Goal: Task Accomplishment & Management: Use online tool/utility

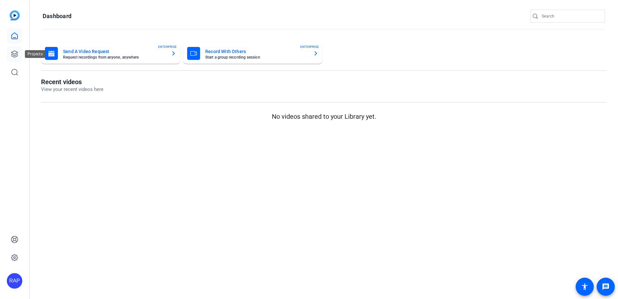
click at [15, 49] on link at bounding box center [15, 54] width 16 height 16
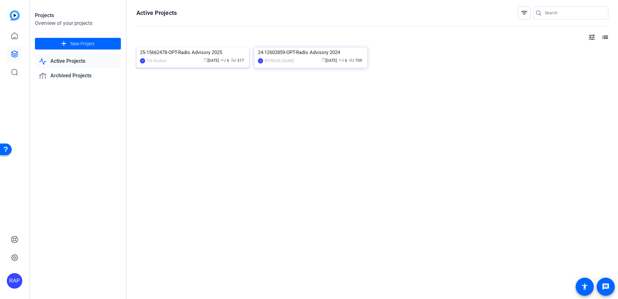
click at [161, 48] on img at bounding box center [192, 48] width 113 height 0
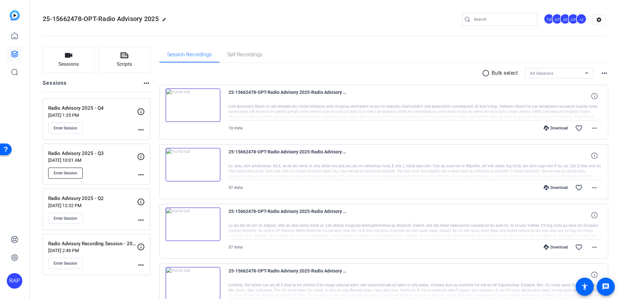
click at [59, 177] on button "Enter Session" at bounding box center [65, 172] width 35 height 11
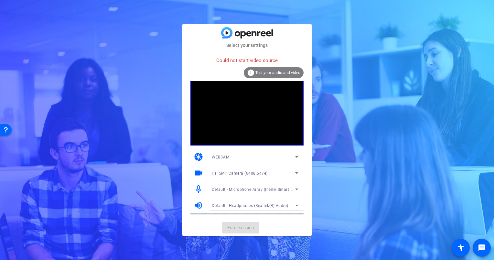
click at [260, 69] on div "info Test your audio and video" at bounding box center [274, 72] width 60 height 11
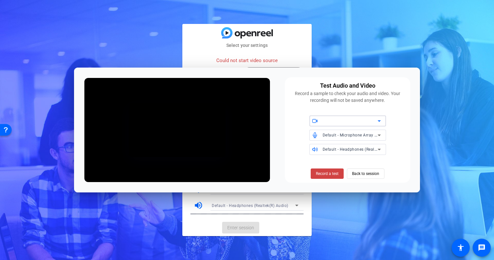
click at [359, 118] on div at bounding box center [350, 121] width 55 height 8
click at [351, 138] on mat-option "HP 5MP Camera (0408:547e)" at bounding box center [347, 134] width 77 height 10
click at [365, 173] on span "Back to session" at bounding box center [365, 173] width 27 height 12
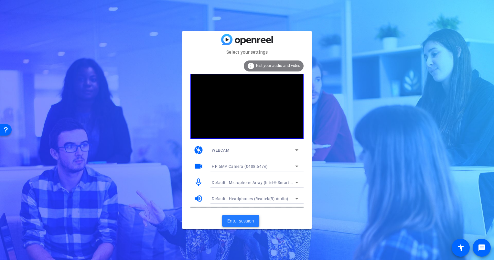
click at [258, 223] on span at bounding box center [240, 221] width 37 height 16
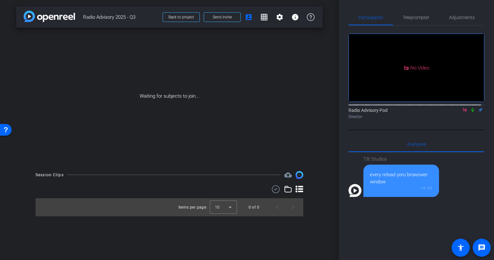
click at [462, 112] on icon at bounding box center [464, 110] width 5 height 5
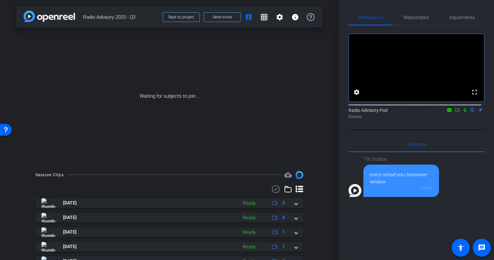
click at [131, 139] on div "Waiting for subjects to join..." at bounding box center [169, 96] width 307 height 137
click at [357, 96] on mat-icon "settings" at bounding box center [357, 92] width 8 height 8
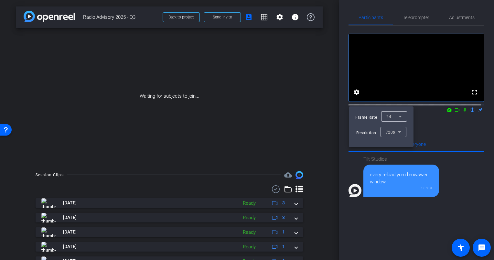
click at [442, 133] on div at bounding box center [247, 130] width 494 height 260
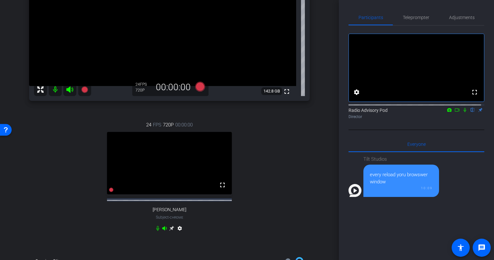
scroll to position [97, 0]
click at [75, 196] on div "24 FPS 720P 00:00:00 fullscreen Christine Erspamer Subject - Chrome settings" at bounding box center [169, 178] width 281 height 134
click at [122, 234] on div "24 FPS 720P 00:00:00 fullscreen Christine Erspamer Subject - Chrome settings" at bounding box center [169, 178] width 281 height 134
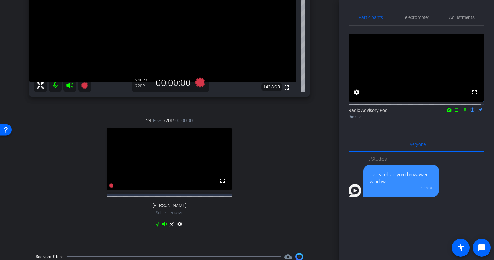
scroll to position [65, 0]
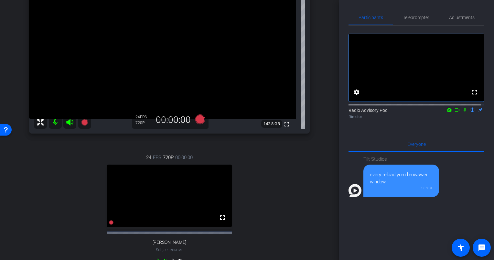
click at [71, 191] on div "24 FPS 720P 00:00:00 fullscreen Christine Erspamer Subject - Chrome settings" at bounding box center [169, 210] width 281 height 134
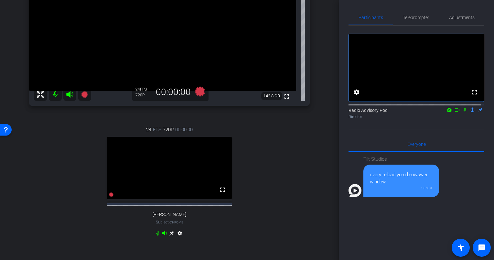
scroll to position [129, 0]
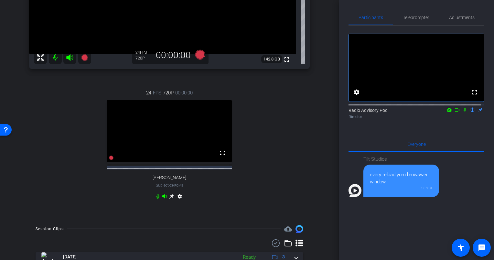
click at [83, 168] on div "24 FPS 720P 00:00:00 fullscreen Christine Erspamer Subject - Chrome settings" at bounding box center [169, 146] width 281 height 134
click at [270, 139] on div "24 FPS 720P 00:00:00 fullscreen Christine Erspamer Subject - Chrome settings" at bounding box center [169, 146] width 281 height 134
click at [78, 200] on div "24 FPS 720P 00:00:00 fullscreen Christine Erspamer Subject - Chrome settings" at bounding box center [169, 146] width 281 height 134
click at [64, 152] on div "24 FPS 720P 00:00:00 fullscreen Christine Erspamer Subject - Chrome settings" at bounding box center [169, 146] width 281 height 134
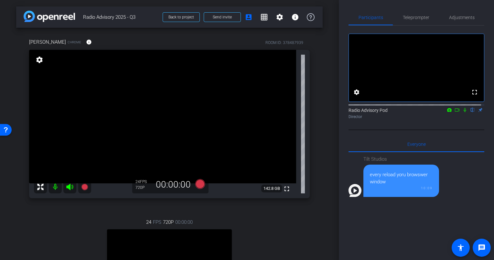
scroll to position [32, 0]
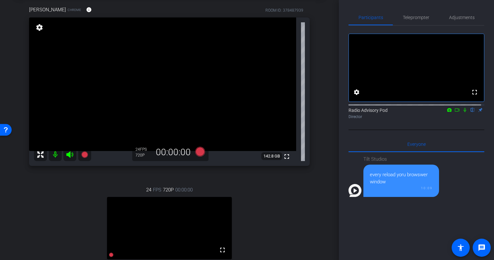
click at [74, 206] on div "24 FPS 720P 00:00:00 fullscreen Christine Erspamer Subject - Chrome settings" at bounding box center [169, 243] width 281 height 134
click at [77, 197] on div "24 FPS 720P 00:00:00 fullscreen Christine Erspamer Subject - Chrome settings" at bounding box center [169, 243] width 281 height 134
click at [75, 191] on div "24 FPS 720P 00:00:00 fullscreen Christine Erspamer Subject - Chrome settings" at bounding box center [169, 243] width 281 height 134
click at [60, 198] on div "24 FPS 720P 00:00:00 fullscreen Christine Erspamer Subject - Chrome settings" at bounding box center [169, 243] width 281 height 134
click at [198, 153] on icon at bounding box center [200, 152] width 10 height 10
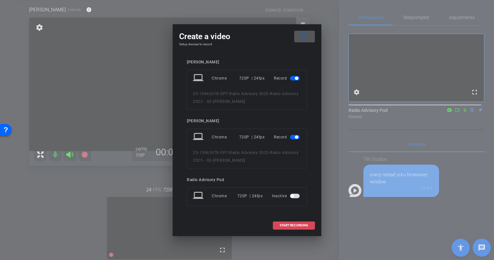
click at [285, 224] on span "START RECORDING" at bounding box center [294, 225] width 28 height 3
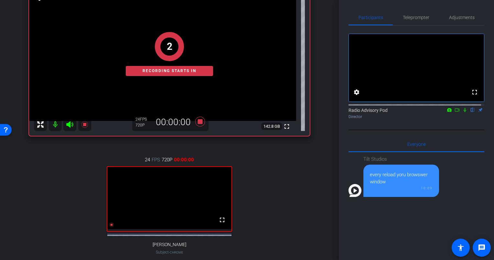
scroll to position [97, 0]
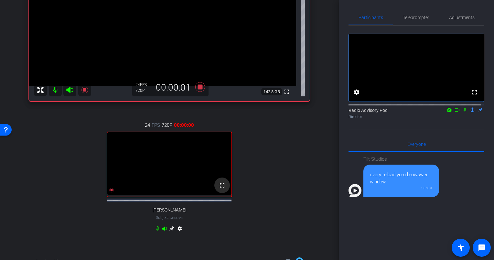
click at [222, 189] on mat-icon "fullscreen" at bounding box center [222, 185] width 8 height 8
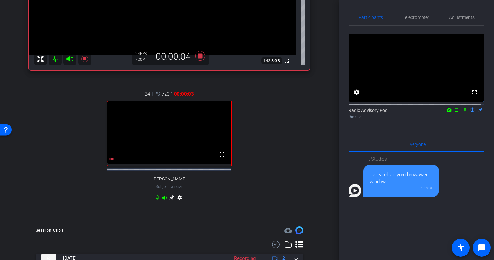
scroll to position [162, 0]
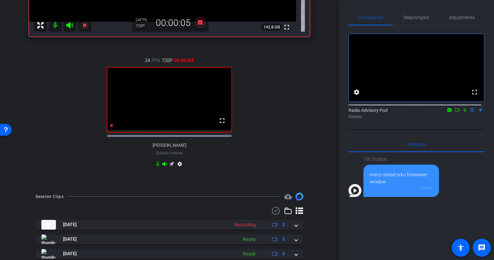
click at [156, 166] on icon at bounding box center [157, 163] width 3 height 5
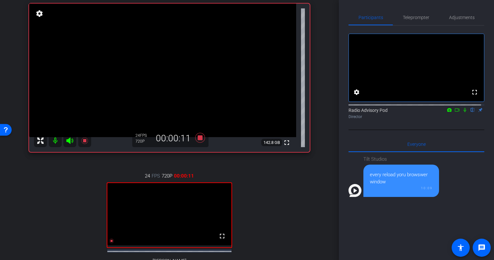
scroll to position [32, 0]
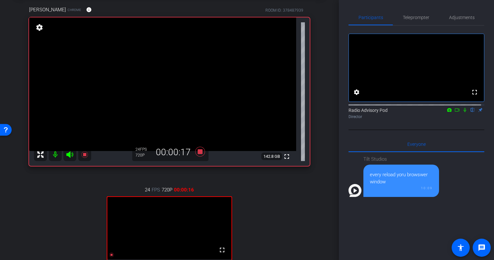
drag, startPoint x: 198, startPoint y: 150, endPoint x: 190, endPoint y: 154, distance: 8.5
click at [190, 154] on div "24 FPS 720P 00:00:17" at bounding box center [170, 152] width 70 height 11
click at [197, 150] on icon at bounding box center [200, 152] width 10 height 10
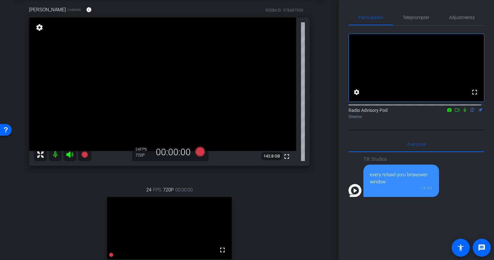
click at [68, 224] on div "24 FPS 720P 00:00:00 fullscreen Christine Erspamer Subject - Chrome settings" at bounding box center [169, 243] width 281 height 134
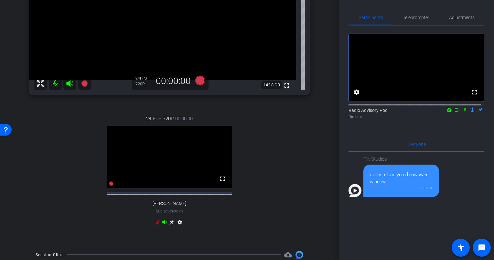
scroll to position [97, 0]
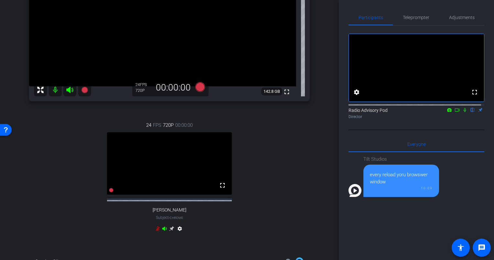
click at [155, 231] on icon at bounding box center [157, 228] width 5 height 5
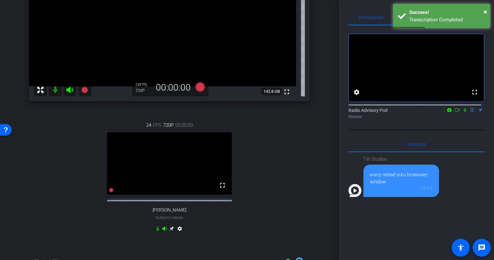
click at [76, 206] on div "24 FPS 720P 00:00:00 fullscreen Christine Erspamer Subject - Chrome settings" at bounding box center [169, 178] width 281 height 134
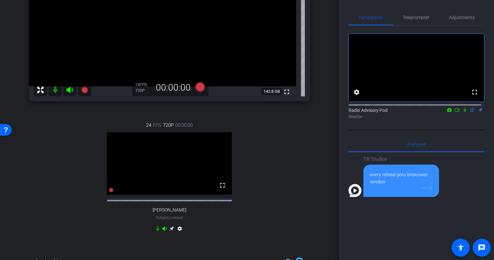
click at [98, 221] on div "24 FPS 720P 00:00:00 fullscreen Christine Erspamer Subject - Chrome settings" at bounding box center [169, 178] width 281 height 134
click at [94, 212] on div "24 FPS 720P 00:00:00 fullscreen Christine Erspamer Subject - Chrome settings" at bounding box center [169, 178] width 281 height 134
click at [222, 193] on span at bounding box center [223, 186] width 16 height 16
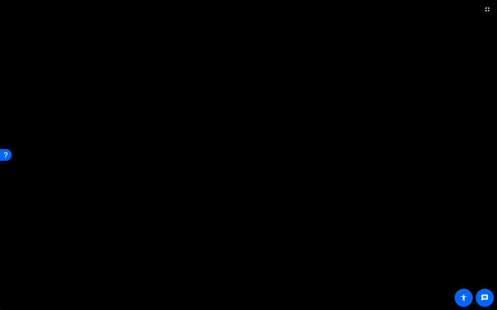
drag, startPoint x: 261, startPoint y: 205, endPoint x: 250, endPoint y: 205, distance: 11.0
click at [261, 205] on video at bounding box center [248, 155] width 497 height 310
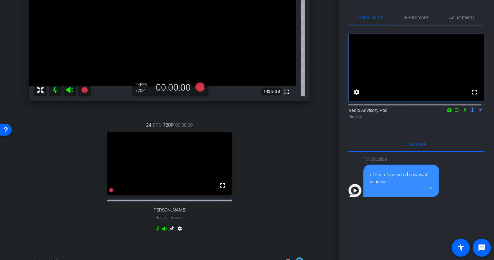
click at [178, 234] on mat-icon "settings" at bounding box center [180, 230] width 8 height 8
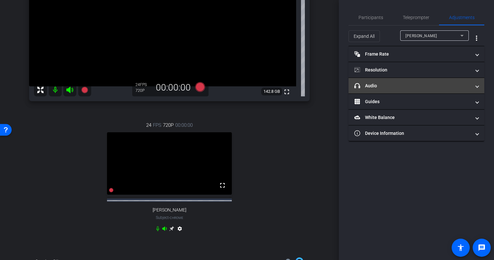
click at [425, 90] on mat-expansion-panel-header "headphone icon Audio" at bounding box center [417, 86] width 136 height 16
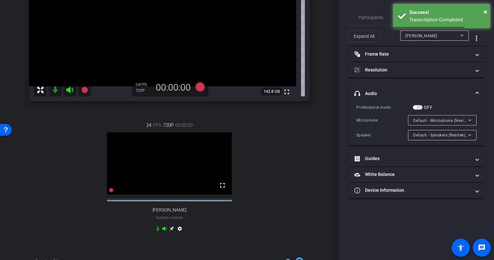
click at [418, 108] on span "button" at bounding box center [418, 107] width 10 height 5
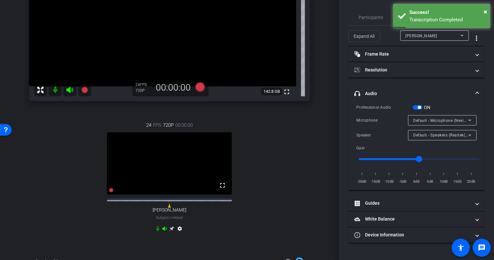
click at [418, 107] on span "button" at bounding box center [419, 107] width 3 height 3
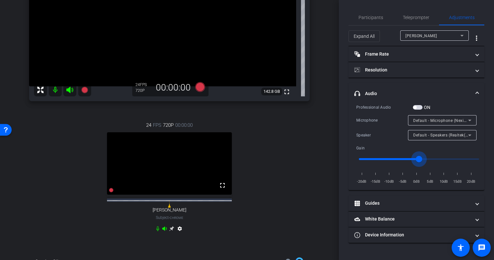
drag, startPoint x: 418, startPoint y: 159, endPoint x: 412, endPoint y: 160, distance: 6.3
click at [412, 160] on input "range" at bounding box center [419, 159] width 134 height 14
drag, startPoint x: 413, startPoint y: 160, endPoint x: 409, endPoint y: 161, distance: 3.9
click at [409, 161] on input "range" at bounding box center [419, 159] width 134 height 14
drag, startPoint x: 409, startPoint y: 162, endPoint x: 379, endPoint y: 165, distance: 29.9
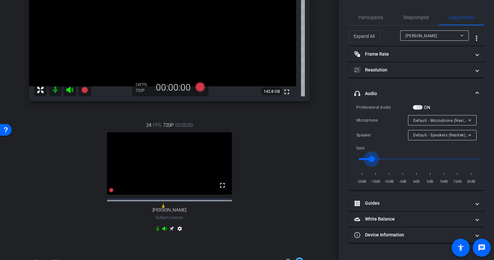
click at [370, 165] on input "range" at bounding box center [419, 159] width 134 height 14
drag, startPoint x: 373, startPoint y: 161, endPoint x: 388, endPoint y: 162, distance: 15.6
click at [386, 162] on input "range" at bounding box center [419, 159] width 134 height 14
drag, startPoint x: 388, startPoint y: 162, endPoint x: 396, endPoint y: 162, distance: 8.7
click at [396, 162] on input "range" at bounding box center [419, 159] width 134 height 14
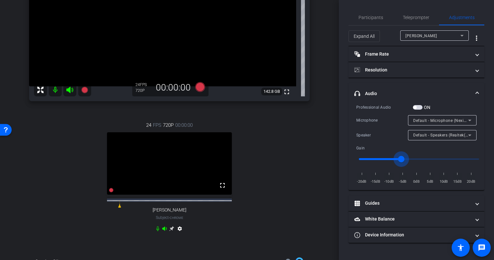
drag, startPoint x: 400, startPoint y: 162, endPoint x: 410, endPoint y: 162, distance: 10.4
click at [410, 162] on input "range" at bounding box center [419, 159] width 134 height 14
drag, startPoint x: 411, startPoint y: 162, endPoint x: 417, endPoint y: 162, distance: 6.8
click at [417, 162] on input "range" at bounding box center [419, 159] width 134 height 14
drag, startPoint x: 418, startPoint y: 162, endPoint x: 414, endPoint y: 162, distance: 4.2
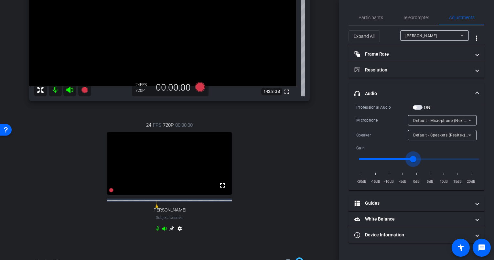
click at [414, 162] on input "range" at bounding box center [419, 159] width 134 height 14
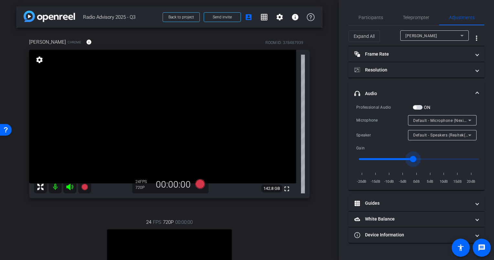
scroll to position [0, 0]
drag, startPoint x: 412, startPoint y: 154, endPoint x: 407, endPoint y: 155, distance: 4.9
click at [407, 155] on input "range" at bounding box center [419, 159] width 134 height 14
drag, startPoint x: 415, startPoint y: 160, endPoint x: 419, endPoint y: 160, distance: 3.9
type input "1"
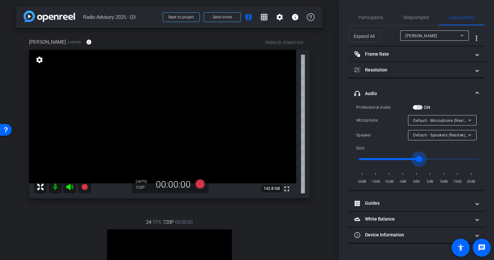
click at [419, 160] on input "range" at bounding box center [419, 159] width 134 height 14
click at [389, 122] on div "Microphone" at bounding box center [382, 120] width 52 height 6
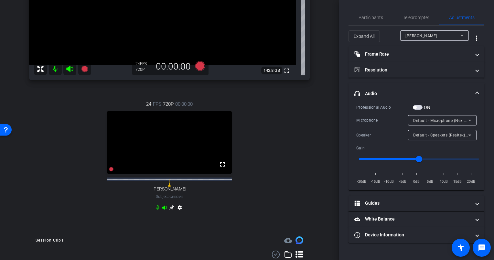
scroll to position [129, 0]
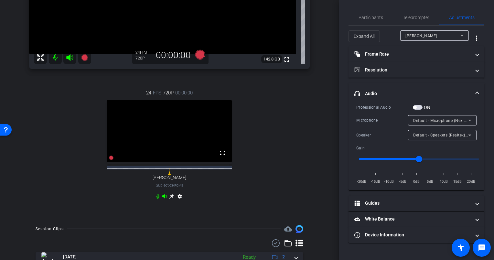
click at [155, 199] on icon at bounding box center [157, 196] width 5 height 5
click at [259, 198] on div "24 FPS 720P 00:00:00 fullscreen Christine Erspamer Subject - Chrome settings" at bounding box center [169, 146] width 281 height 134
click at [380, 20] on span "Participants" at bounding box center [371, 18] width 25 height 16
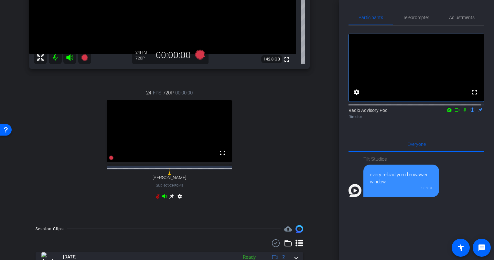
click at [462, 112] on icon at bounding box center [464, 110] width 5 height 5
click at [455, 112] on icon at bounding box center [457, 109] width 5 height 3
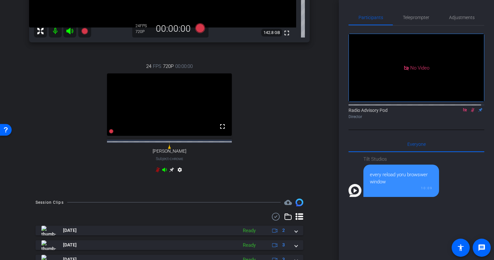
scroll to position [291, 0]
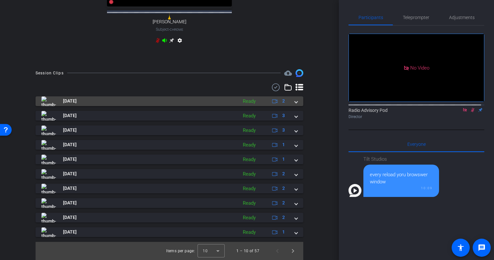
click at [199, 101] on mat-panel-title "[DATE]" at bounding box center [137, 101] width 193 height 10
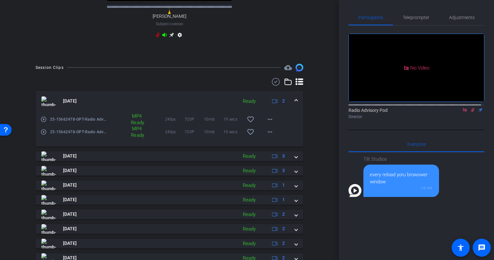
click at [45, 123] on mat-icon "play_circle_outline" at bounding box center [43, 119] width 6 height 6
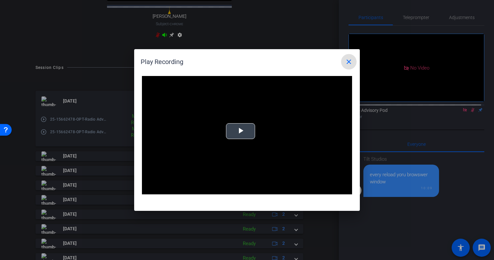
click at [241, 131] on span "Video Player" at bounding box center [241, 131] width 0 height 0
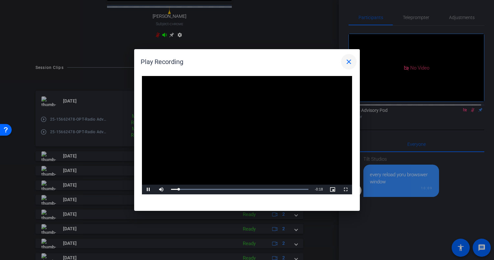
click at [349, 64] on mat-icon "close" at bounding box center [349, 62] width 8 height 8
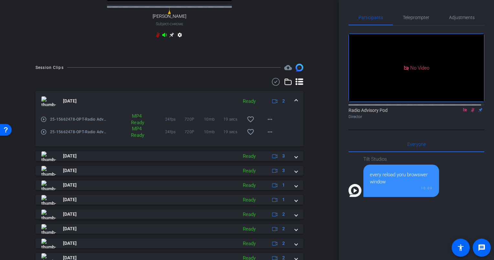
click at [44, 135] on mat-icon "play_circle_outline" at bounding box center [43, 132] width 6 height 6
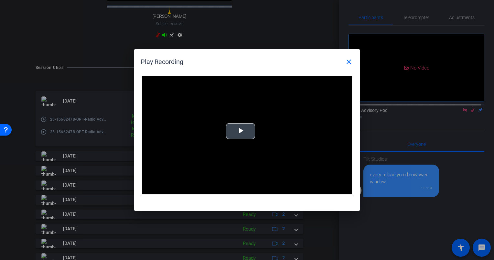
click at [241, 131] on span "Video Player" at bounding box center [241, 131] width 0 height 0
click at [350, 64] on mat-icon "close" at bounding box center [349, 62] width 8 height 8
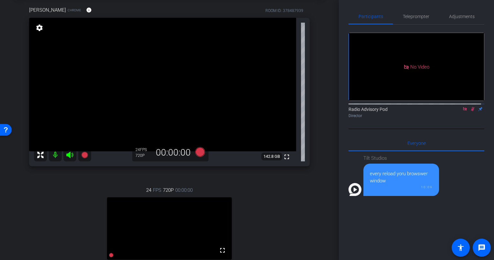
scroll to position [0, 0]
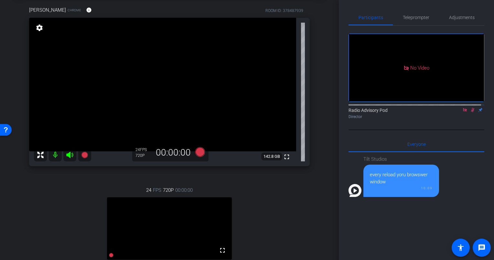
click at [470, 112] on icon at bounding box center [472, 110] width 5 height 5
click at [463, 112] on icon at bounding box center [465, 110] width 4 height 4
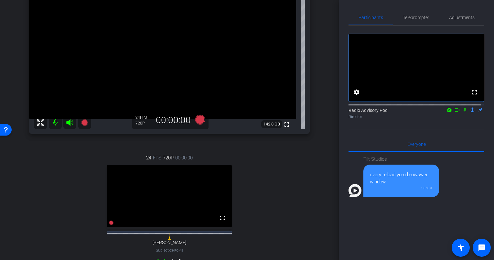
click at [256, 200] on div "24 FPS 720P 00:00:00 fullscreen Christine Erspamer Subject - Chrome settings" at bounding box center [169, 211] width 281 height 134
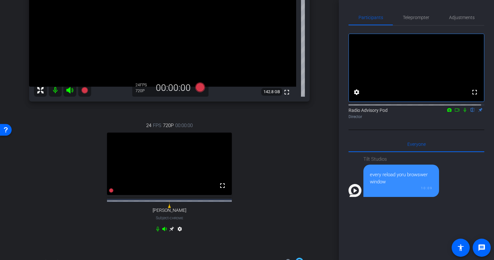
click at [274, 189] on div "24 FPS 720P 00:00:00 fullscreen Christine Erspamer Subject - Chrome settings" at bounding box center [169, 178] width 281 height 134
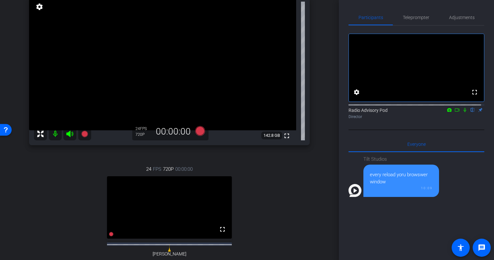
scroll to position [97, 0]
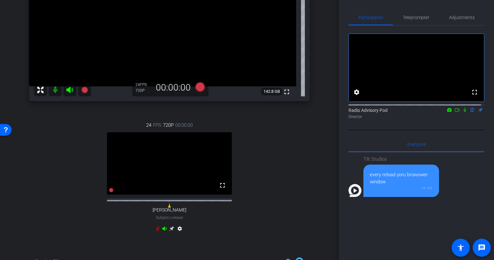
click at [256, 158] on div "24 FPS 720P 00:00:00 fullscreen Christine Erspamer Subject - Chrome settings" at bounding box center [169, 178] width 281 height 134
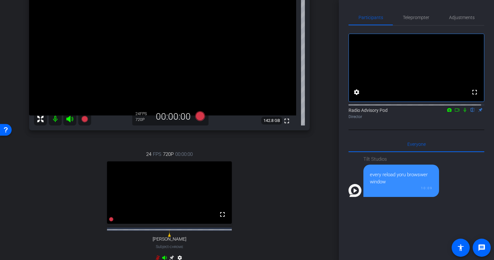
scroll to position [65, 0]
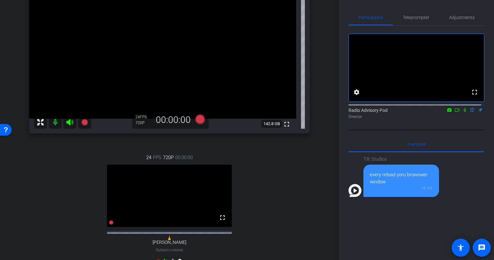
click at [283, 186] on div "24 FPS 720P 00:00:00 fullscreen Christine Erspamer Subject - Chrome settings" at bounding box center [169, 210] width 281 height 134
click at [53, 201] on div "24 FPS 720P 00:00:00 fullscreen Christine Erspamer Subject - Chrome settings" at bounding box center [169, 210] width 281 height 134
click at [45, 206] on div "24 FPS 720P 00:00:00 fullscreen Christine Erspamer Subject - Chrome settings" at bounding box center [169, 210] width 281 height 134
click at [45, 205] on div "24 FPS 720P 00:00:00 fullscreen Christine Erspamer Subject - Chrome settings" at bounding box center [169, 210] width 281 height 134
click at [48, 201] on div "24 FPS 720P 00:00:00 fullscreen Christine Erspamer Subject - Chrome settings" at bounding box center [169, 210] width 281 height 134
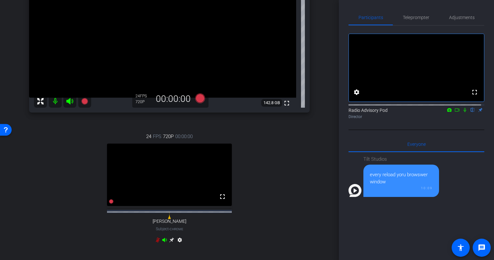
scroll to position [97, 0]
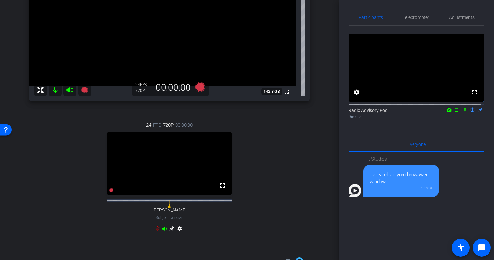
click at [72, 160] on div "24 FPS 720P 00:00:00 fullscreen Christine Erspamer Subject - Chrome settings" at bounding box center [169, 178] width 281 height 134
click at [166, 208] on icon at bounding box center [167, 205] width 3 height 5
click at [166, 208] on icon at bounding box center [167, 204] width 8 height 8
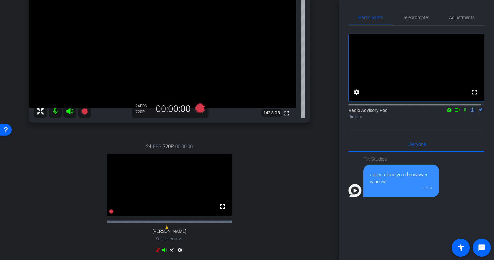
scroll to position [65, 0]
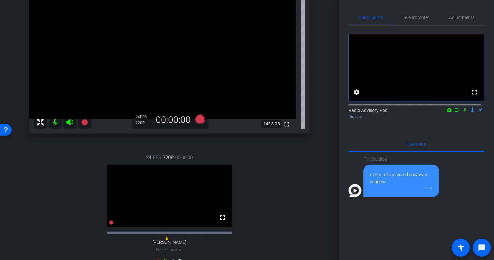
click at [272, 211] on div "24 FPS 720P 00:00:00 fullscreen Christine Erspamer Subject - Chrome settings" at bounding box center [169, 210] width 281 height 134
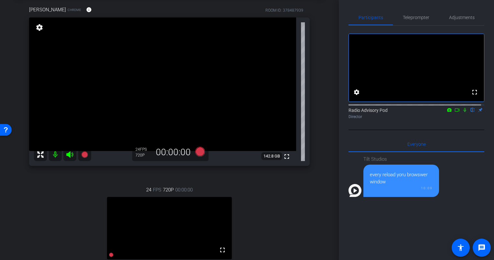
click at [278, 207] on div "24 FPS 720P 00:00:00 fullscreen Christine Erspamer Subject - Chrome settings" at bounding box center [169, 243] width 281 height 134
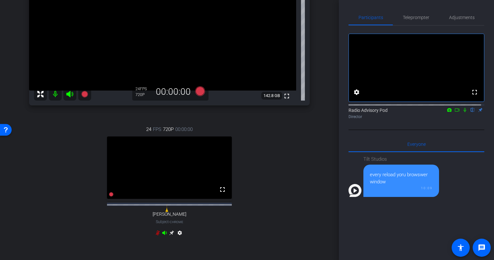
scroll to position [97, 0]
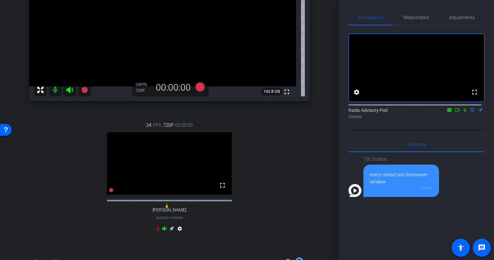
click at [155, 231] on icon at bounding box center [157, 228] width 5 height 5
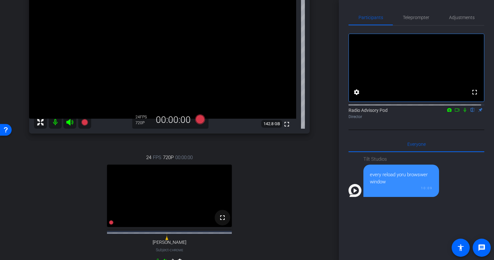
scroll to position [129, 0]
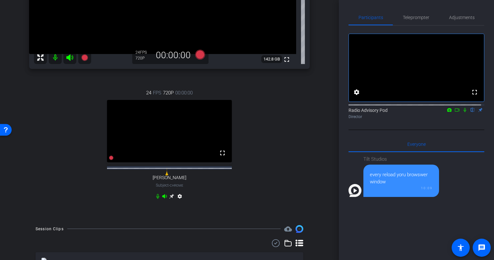
click at [225, 208] on div "24 FPS 720P 00:00:00 fullscreen Christine Erspamer Subject - Chrome settings" at bounding box center [169, 146] width 281 height 134
click at [220, 201] on div "24 FPS 720P 00:00:00 fullscreen Christine Erspamer Subject - Chrome settings" at bounding box center [169, 146] width 281 height 134
click at [232, 198] on div "24 FPS 720P 00:00:00 fullscreen Christine Erspamer Subject - Chrome settings" at bounding box center [169, 146] width 281 height 134
click at [179, 201] on mat-icon "settings" at bounding box center [180, 198] width 8 height 8
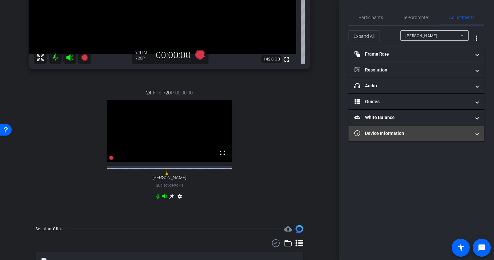
click at [458, 127] on mat-expansion-panel-header "Device Information" at bounding box center [417, 133] width 136 height 16
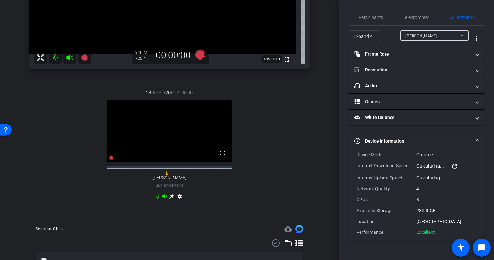
click at [397, 168] on div "Internet Download Speed" at bounding box center [386, 166] width 60 height 8
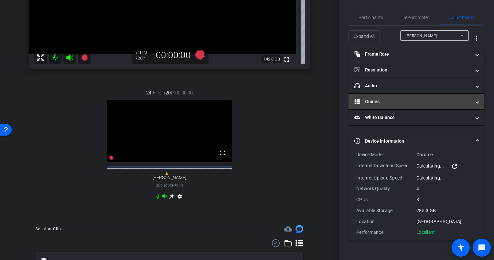
click at [404, 99] on mat-panel-title "Guides" at bounding box center [412, 101] width 116 height 7
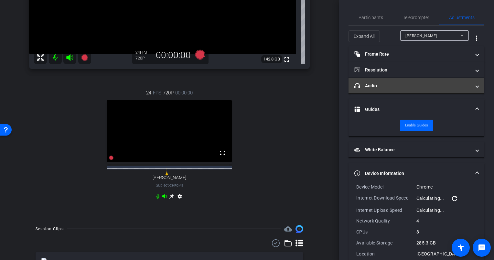
click at [401, 83] on mat-panel-title "headphone icon Audio" at bounding box center [412, 85] width 116 height 7
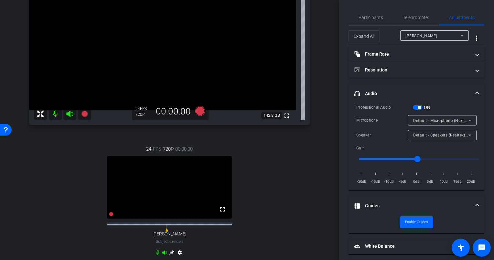
scroll to position [97, 0]
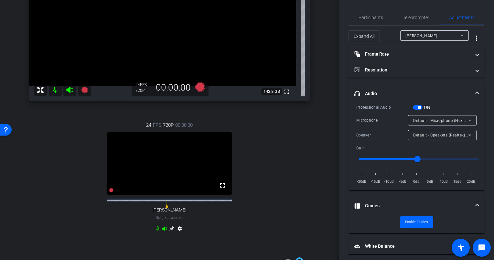
click at [156, 231] on icon at bounding box center [157, 228] width 5 height 5
drag, startPoint x: 220, startPoint y: 228, endPoint x: 194, endPoint y: 217, distance: 28.2
click at [216, 225] on div "24 FPS 720P 00:00:00 fullscreen Christine Erspamer Subject - Chrome settings" at bounding box center [169, 178] width 281 height 134
click at [57, 182] on div "24 FPS 720P 00:00:00 fullscreen Christine Erspamer Subject - Chrome settings" at bounding box center [169, 178] width 281 height 134
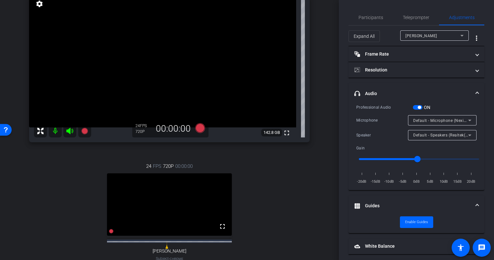
scroll to position [65, 0]
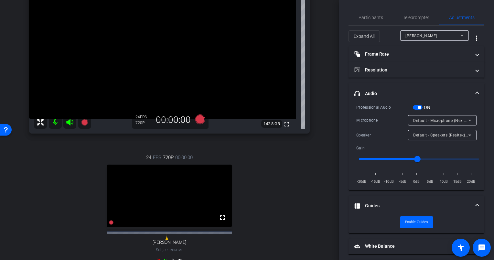
click at [55, 203] on div "24 FPS 720P 00:00:00 fullscreen Christine Erspamer Subject - Chrome settings" at bounding box center [169, 210] width 281 height 134
click at [67, 199] on div "24 FPS 720P 00:00:00 fullscreen Christine Erspamer Subject - Chrome settings" at bounding box center [169, 210] width 281 height 134
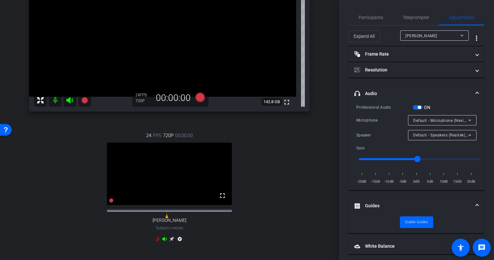
scroll to position [97, 0]
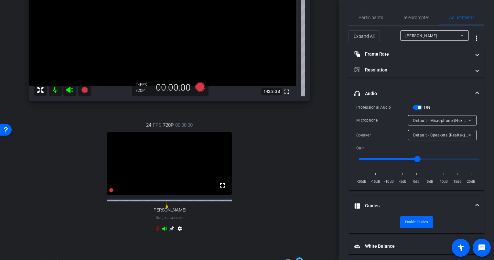
click at [56, 186] on div "24 FPS 720P 00:00:00 fullscreen Christine Erspamer Subject - Chrome settings" at bounding box center [169, 178] width 281 height 134
click at [61, 185] on div "24 FPS 720P 00:00:00 fullscreen Christine Erspamer Subject - Chrome settings" at bounding box center [169, 178] width 281 height 134
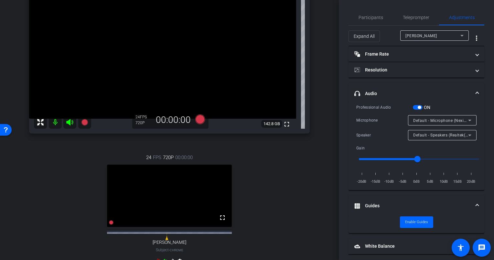
click at [70, 181] on div "24 FPS 720P 00:00:00 fullscreen Christine Erspamer Subject - Chrome settings" at bounding box center [169, 210] width 281 height 134
click at [284, 197] on div "24 FPS 720P 00:00:00 fullscreen Christine Erspamer Subject - Chrome settings" at bounding box center [169, 210] width 281 height 134
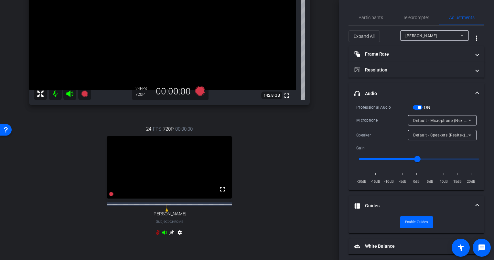
scroll to position [97, 0]
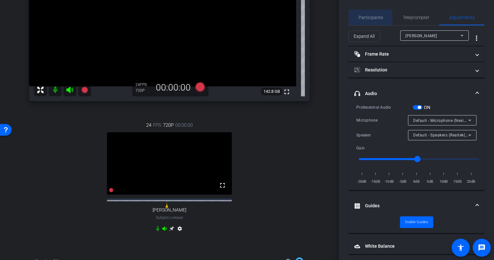
click at [366, 18] on span "Participants" at bounding box center [371, 17] width 25 height 5
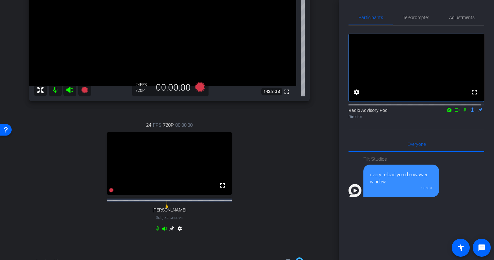
click at [463, 112] on icon at bounding box center [464, 110] width 5 height 5
click at [410, 17] on span "Teleprompter" at bounding box center [416, 17] width 27 height 5
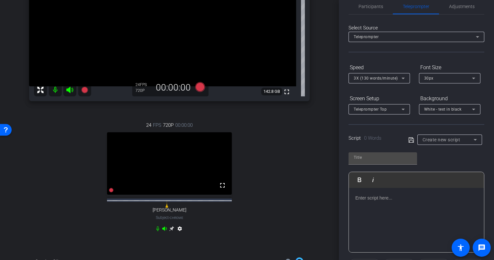
scroll to position [0, 0]
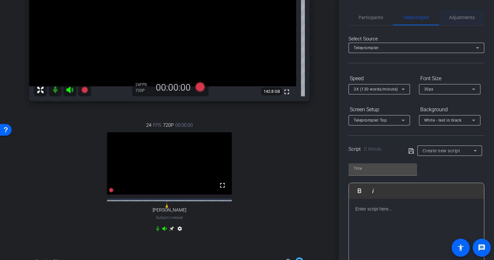
click at [468, 20] on span "Adjustments" at bounding box center [462, 17] width 26 height 5
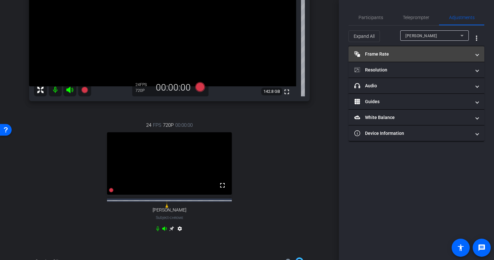
click at [414, 51] on mat-panel-title "Frame Rate Frame Rate" at bounding box center [412, 54] width 116 height 7
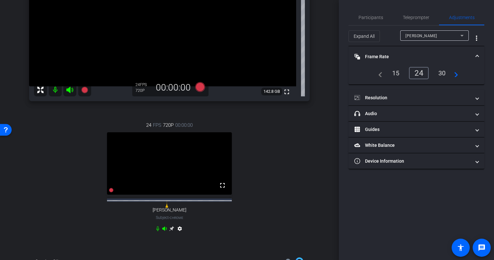
click at [411, 54] on mat-panel-title "Frame Rate Frame Rate" at bounding box center [412, 56] width 116 height 7
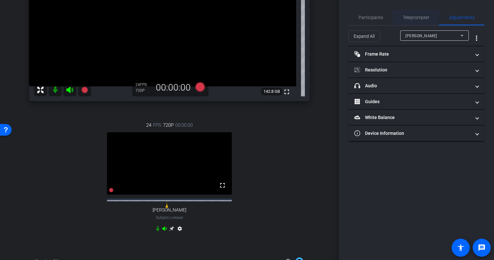
click at [415, 18] on span "Teleprompter" at bounding box center [416, 17] width 27 height 5
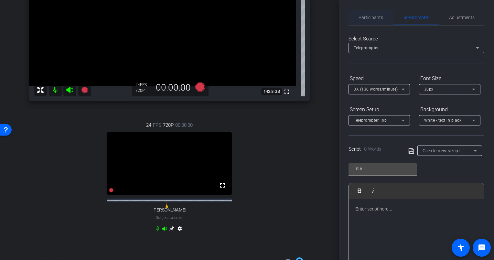
click at [377, 19] on span "Participants" at bounding box center [371, 17] width 25 height 5
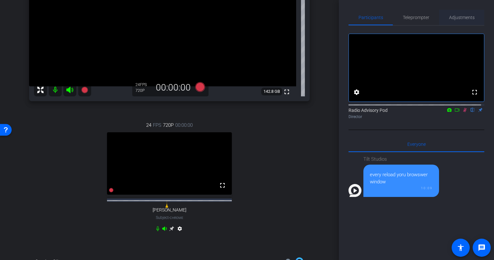
click at [458, 16] on span "Adjustments" at bounding box center [462, 17] width 26 height 5
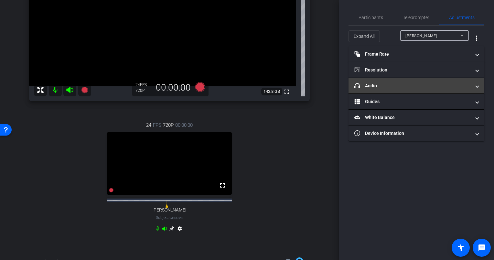
click at [405, 88] on mat-panel-title "headphone icon Audio" at bounding box center [412, 85] width 116 height 7
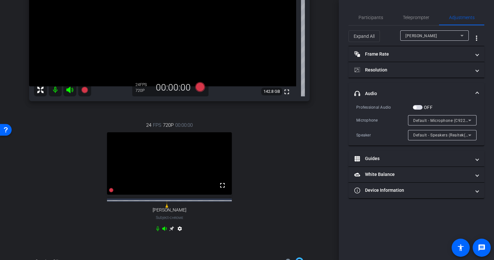
click at [177, 234] on mat-icon "settings" at bounding box center [180, 230] width 8 height 8
type input "11000"
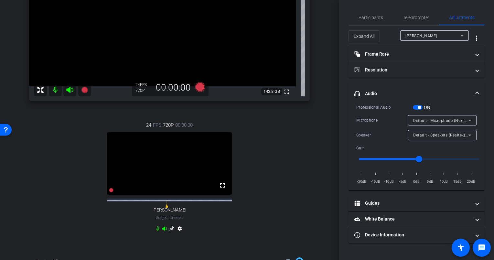
click at [446, 134] on span "Default - Speakers (Realtek(R) Audio)" at bounding box center [448, 134] width 70 height 5
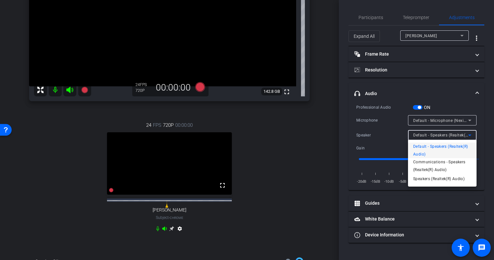
click at [278, 152] on div at bounding box center [247, 130] width 494 height 260
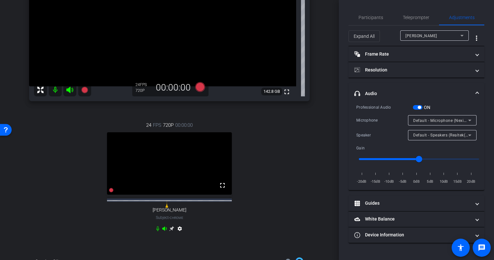
click at [286, 147] on div "24 FPS 720P 00:00:00 fullscreen Christine Erspamer Subject - Chrome settings" at bounding box center [169, 178] width 281 height 134
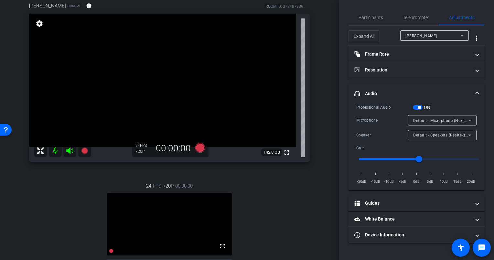
scroll to position [32, 0]
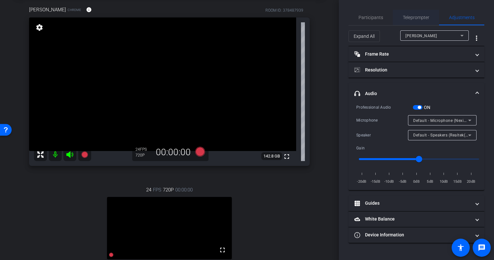
click at [405, 19] on span "Teleprompter" at bounding box center [416, 17] width 27 height 5
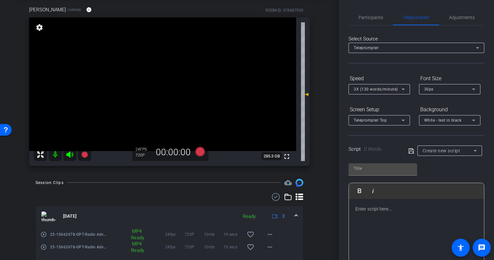
click at [314, 170] on div "Christine Erspamer Chrome info ROOM ID: 378487939 fullscreen settings 285.3 GB …" at bounding box center [169, 83] width 307 height 177
click at [321, 167] on div "arrow_back Radio Advisory 2025 - Q3 Back to project Send invite account_box gri…" at bounding box center [169, 98] width 339 height 260
click at [242, 184] on div "Session Clips cloud_upload" at bounding box center [170, 183] width 268 height 8
click at [460, 18] on span "Adjustments" at bounding box center [462, 17] width 26 height 5
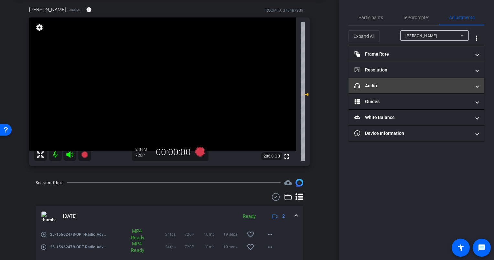
click at [407, 83] on mat-panel-title "headphone icon Audio" at bounding box center [412, 85] width 116 height 7
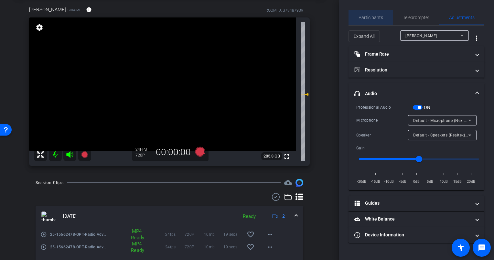
click at [375, 19] on span "Participants" at bounding box center [371, 17] width 25 height 5
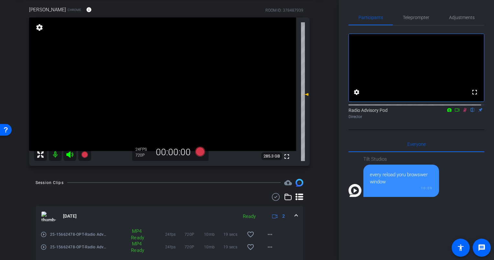
click at [462, 112] on icon at bounding box center [464, 110] width 5 height 5
click at [58, 154] on mat-icon at bounding box center [55, 154] width 13 height 13
click at [462, 112] on icon at bounding box center [464, 110] width 5 height 5
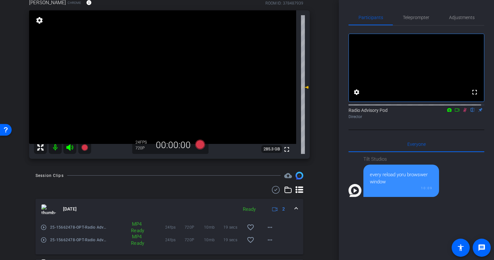
scroll to position [0, 0]
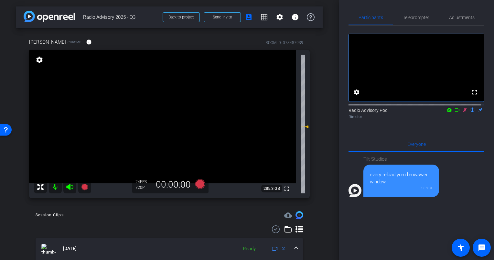
click at [93, 148] on video at bounding box center [162, 117] width 267 height 134
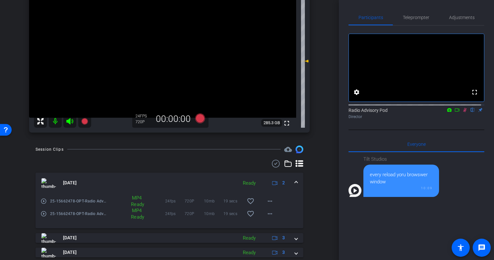
scroll to position [65, 0]
click at [40, 124] on icon at bounding box center [41, 122] width 8 height 8
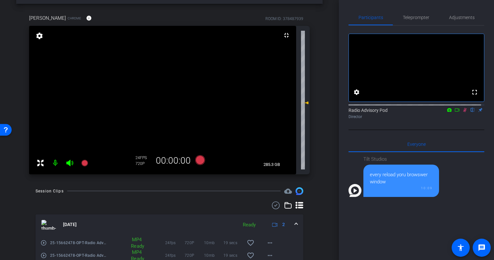
scroll to position [0, 0]
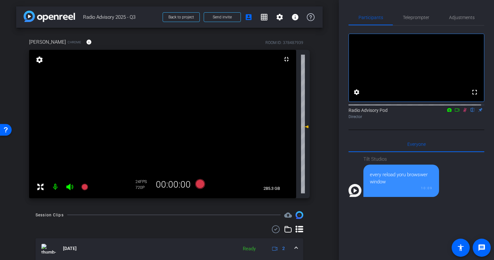
click at [204, 123] on video at bounding box center [162, 124] width 267 height 148
click at [416, 15] on span "Teleprompter" at bounding box center [416, 17] width 27 height 5
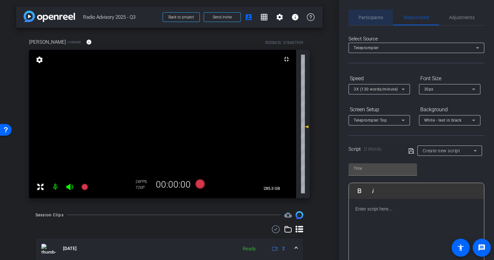
click at [384, 16] on div "Participants" at bounding box center [371, 18] width 44 height 16
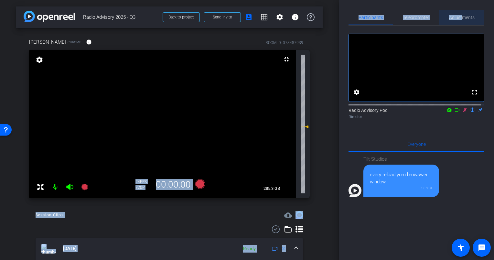
drag, startPoint x: 459, startPoint y: 14, endPoint x: 214, endPoint y: 133, distance: 272.2
click at [219, 127] on div "arrow_back Radio Advisory 2025 - Q3 Back to project Send invite account_box gri…" at bounding box center [247, 130] width 494 height 260
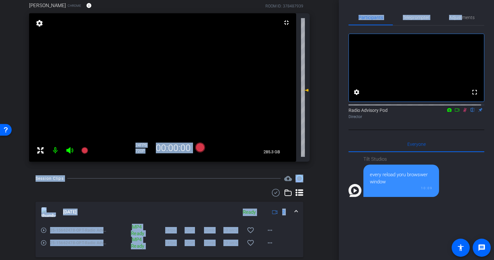
scroll to position [65, 0]
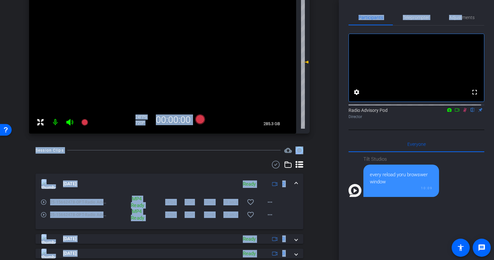
click at [7, 180] on div "arrow_back Radio Advisory 2025 - Q3 Back to project Send invite account_box gri…" at bounding box center [169, 65] width 339 height 260
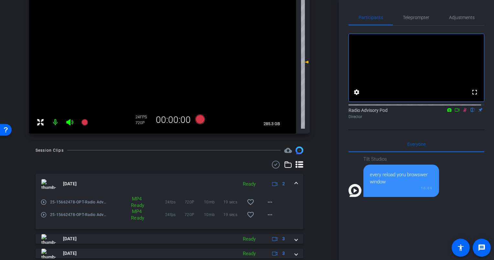
click at [54, 121] on mat-icon at bounding box center [55, 122] width 13 height 13
click at [55, 121] on mat-icon at bounding box center [55, 122] width 13 height 13
click at [40, 123] on icon at bounding box center [41, 122] width 8 height 8
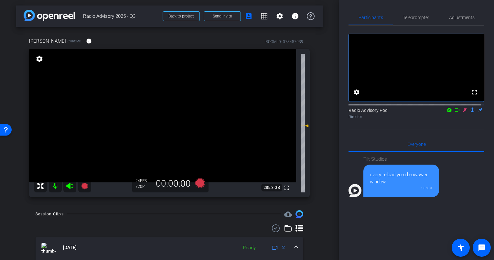
scroll to position [0, 0]
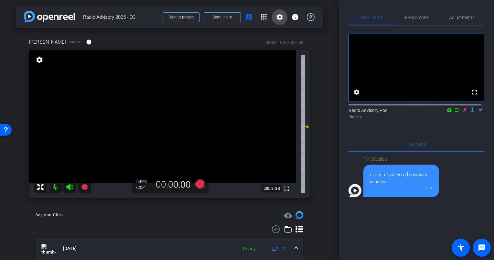
click at [278, 21] on span at bounding box center [280, 17] width 16 height 16
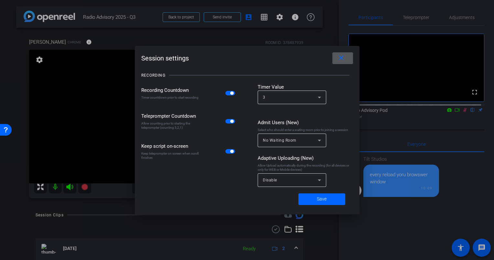
click at [158, 98] on div "Timer countdown prior to start recording" at bounding box center [171, 97] width 60 height 4
click at [180, 125] on div "Allow counting prior to starting the teleprompter (counting 3,2,1)" at bounding box center [171, 125] width 60 height 8
click at [341, 59] on mat-icon "close" at bounding box center [341, 58] width 8 height 8
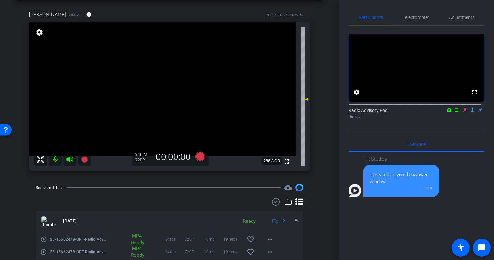
scroll to position [65, 0]
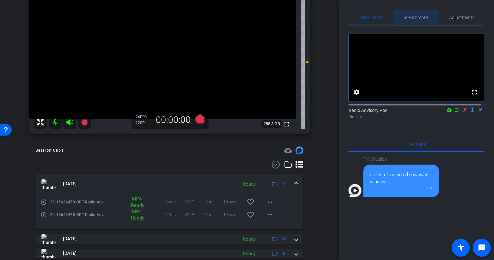
click at [393, 14] on div "Teleprompter" at bounding box center [416, 18] width 46 height 16
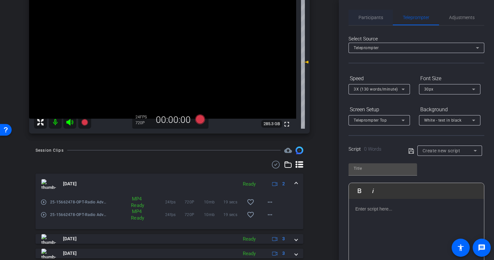
click at [370, 16] on span "Participants" at bounding box center [371, 17] width 25 height 5
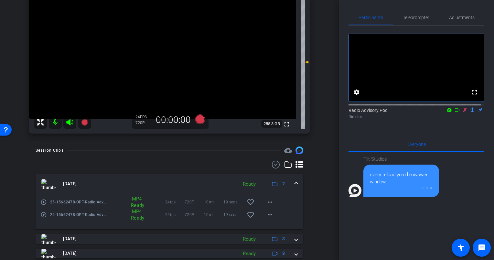
click at [462, 112] on icon at bounding box center [464, 110] width 5 height 5
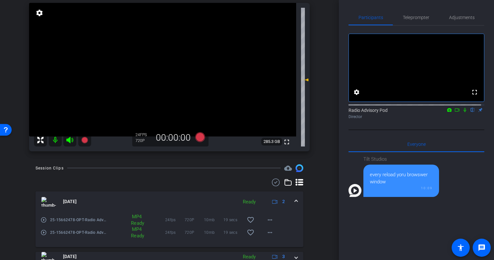
scroll to position [32, 0]
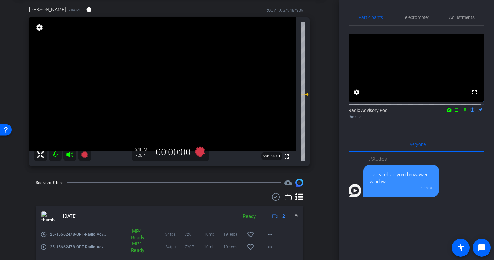
click at [39, 154] on icon at bounding box center [41, 155] width 8 height 8
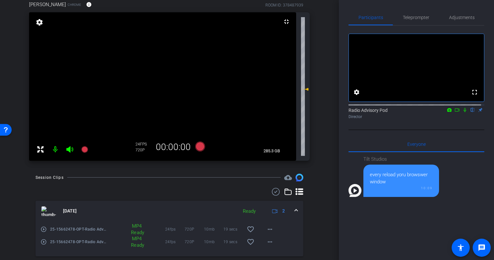
scroll to position [0, 0]
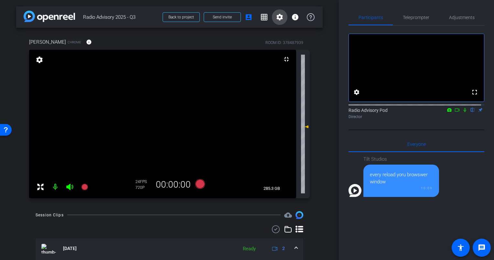
click at [276, 16] on mat-icon "settings" at bounding box center [280, 17] width 8 height 8
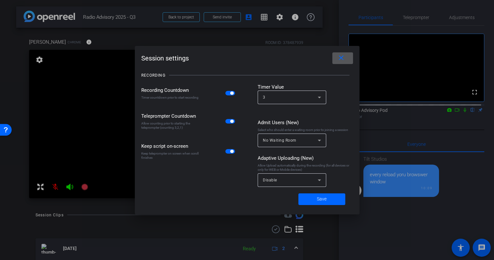
click at [276, 16] on div at bounding box center [247, 130] width 494 height 260
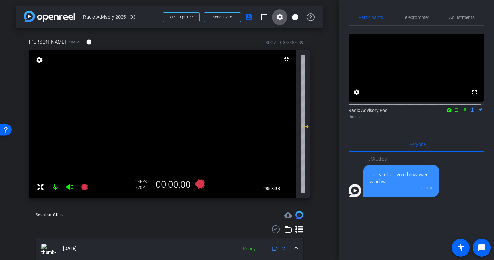
click at [464, 112] on icon at bounding box center [465, 110] width 3 height 4
click at [462, 112] on icon at bounding box center [464, 110] width 5 height 5
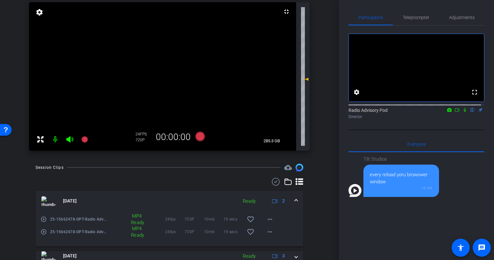
scroll to position [32, 0]
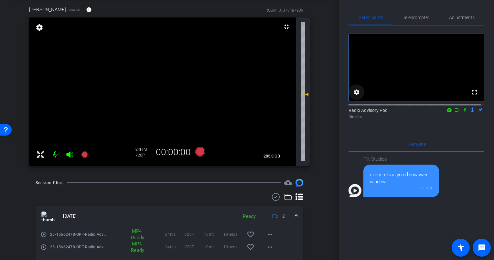
click at [355, 96] on mat-icon "settings" at bounding box center [357, 92] width 8 height 8
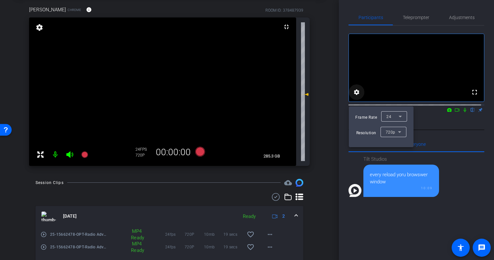
click at [355, 100] on div at bounding box center [247, 130] width 494 height 260
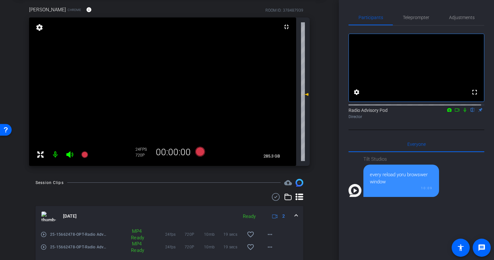
click at [55, 180] on div "Session Clips" at bounding box center [50, 182] width 28 height 6
click at [54, 179] on div "Session Clips" at bounding box center [50, 182] width 28 height 6
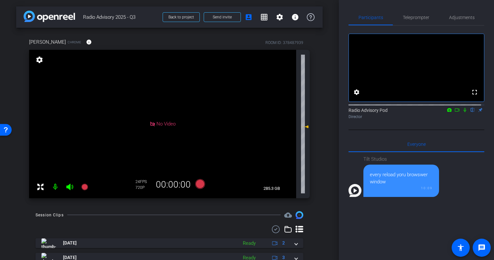
click at [47, 205] on div "arrow_back Radio Advisory 2025 - Q3 Back to project Send invite account_box gri…" at bounding box center [169, 130] width 339 height 260
click at [20, 200] on div "Christine Erspamer Chrome info ROOM ID: 378487939 No Video settings 285.3 GB 24…" at bounding box center [169, 116] width 307 height 177
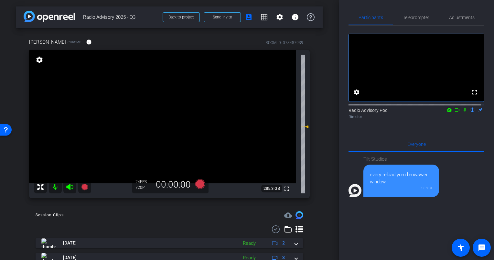
click at [106, 206] on div "arrow_back Radio Advisory 2025 - Q3 Back to project Send invite account_box gri…" at bounding box center [169, 130] width 339 height 260
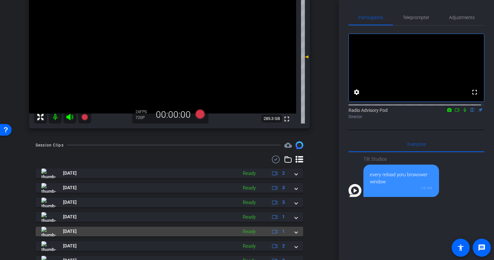
scroll to position [142, 0]
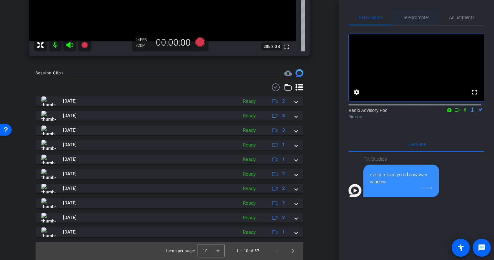
click at [423, 18] on span "Teleprompter" at bounding box center [416, 17] width 27 height 5
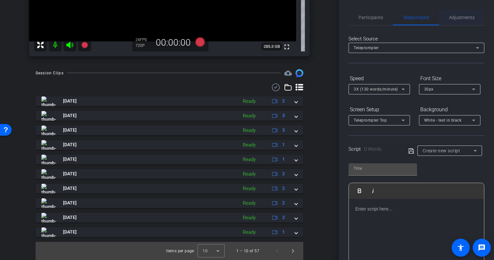
click at [449, 17] on span "Adjustments" at bounding box center [462, 17] width 26 height 5
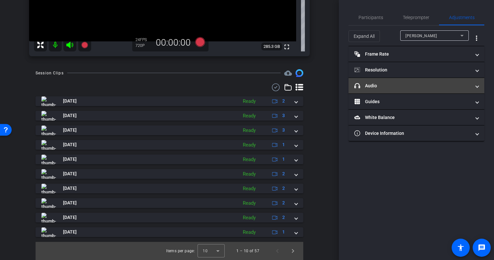
click at [405, 88] on mat-panel-title "headphone icon Audio" at bounding box center [412, 85] width 116 height 7
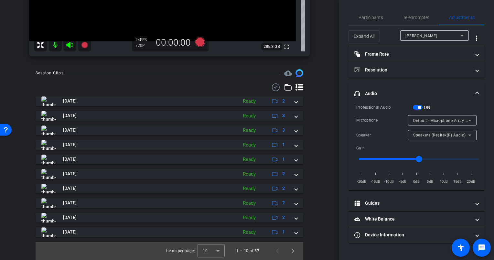
click at [449, 122] on span "Default - Microphone Array (Intel® Smart Sound Technology for Digital Microphon…" at bounding box center [493, 120] width 160 height 5
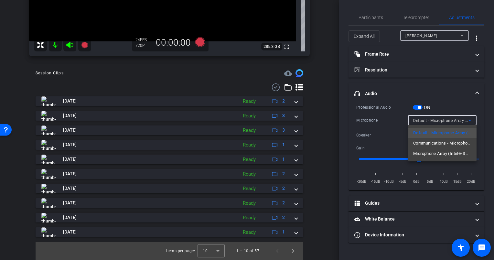
click at [449, 122] on div at bounding box center [247, 130] width 494 height 260
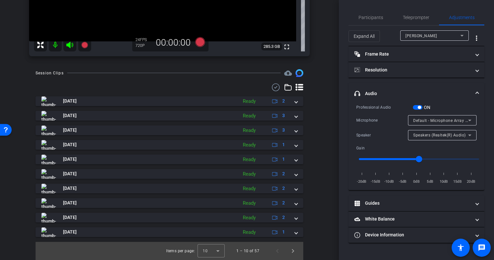
drag, startPoint x: 449, startPoint y: 122, endPoint x: 440, endPoint y: 107, distance: 17.4
click at [440, 107] on div "Professional Audio ON" at bounding box center [416, 107] width 120 height 7
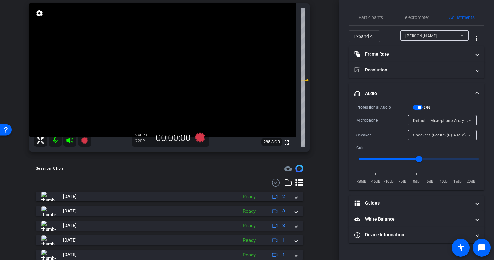
scroll to position [13, 0]
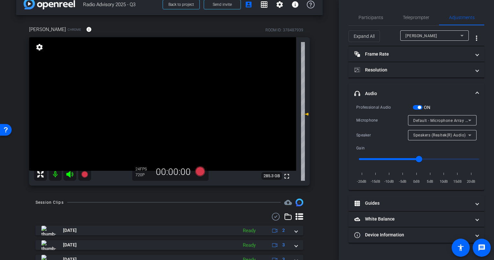
click at [450, 124] on div "Microphone Array (Intel® Smart Sound Technology for Digital Microphones)" at bounding box center [440, 120] width 55 height 8
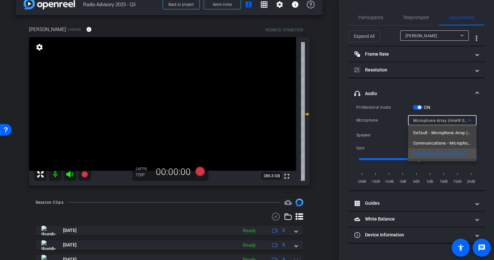
click at [450, 124] on div at bounding box center [247, 130] width 494 height 260
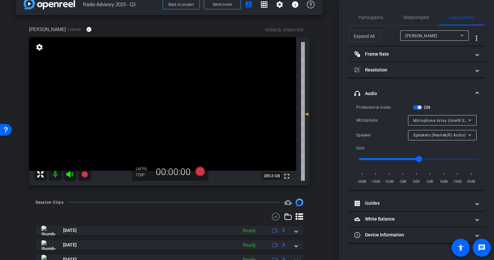
click at [446, 134] on span "Speakers (Realtek(R) Audio)" at bounding box center [439, 135] width 53 height 5
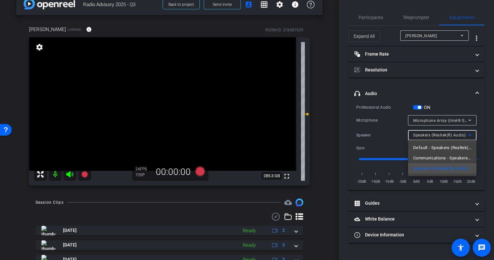
click at [388, 147] on div at bounding box center [247, 130] width 494 height 260
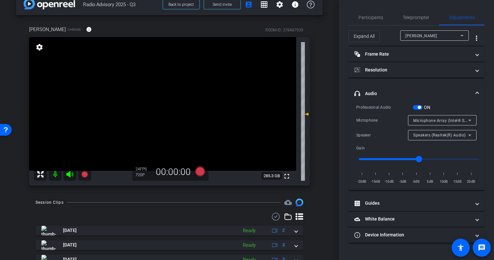
click at [438, 124] on div "Microphone Array (Intel® Smart Sound Technology for Digital Microphones)" at bounding box center [440, 120] width 55 height 8
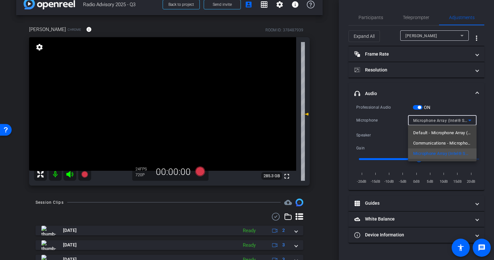
click at [403, 137] on div at bounding box center [247, 130] width 494 height 260
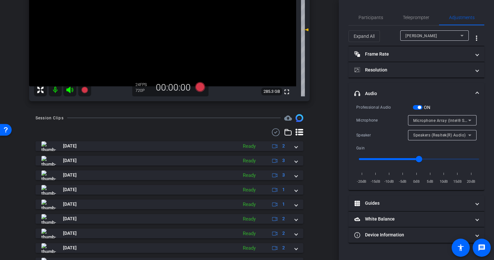
scroll to position [0, 0]
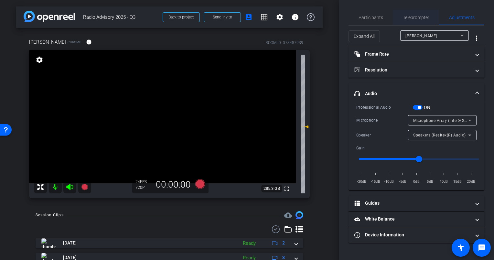
click at [407, 16] on span "Teleprompter" at bounding box center [416, 17] width 27 height 5
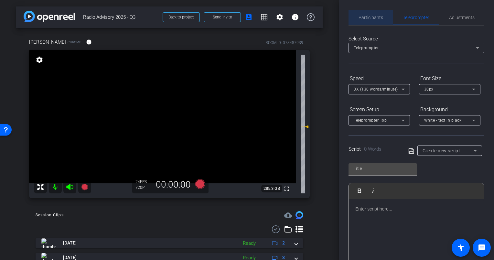
click at [378, 16] on span "Participants" at bounding box center [371, 17] width 25 height 5
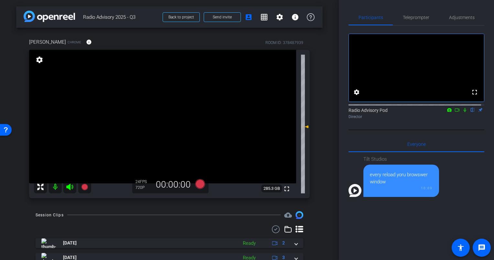
click at [464, 112] on icon at bounding box center [465, 110] width 3 height 4
click at [462, 113] on mat-icon at bounding box center [465, 110] width 8 height 6
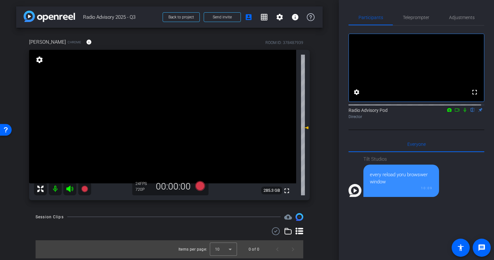
click at [362, 142] on div "fullscreen settings Radio Advisory Pod flip Director Everyone 0 Tilt Studios ev…" at bounding box center [417, 188] width 136 height 325
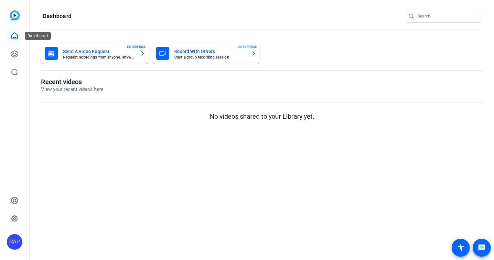
click at [14, 34] on icon at bounding box center [15, 36] width 8 height 8
click at [14, 35] on icon at bounding box center [15, 36] width 8 height 8
click at [14, 38] on icon at bounding box center [15, 36] width 6 height 6
click at [14, 48] on link at bounding box center [15, 54] width 16 height 16
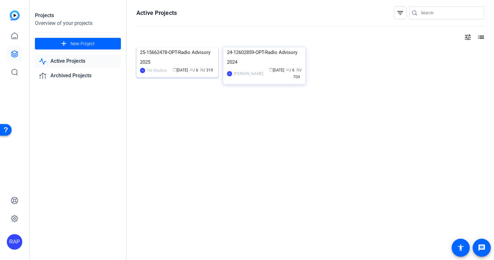
click at [183, 48] on img at bounding box center [177, 48] width 82 height 0
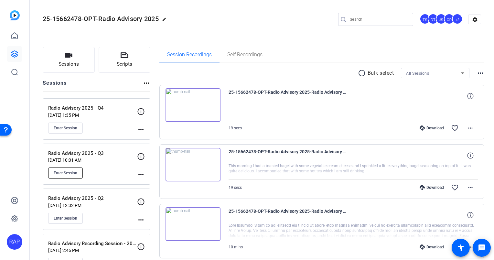
click at [75, 171] on span "Enter Session" at bounding box center [66, 172] width 24 height 5
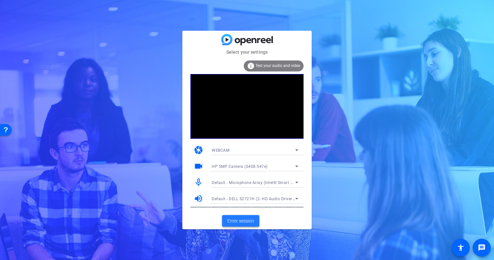
click at [239, 221] on span "Enter session" at bounding box center [240, 221] width 27 height 7
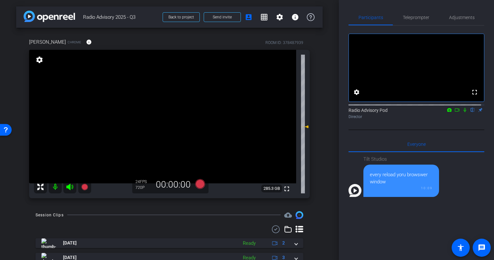
click at [463, 112] on icon at bounding box center [464, 110] width 5 height 5
click at [423, 18] on span "Teleprompter" at bounding box center [416, 17] width 27 height 5
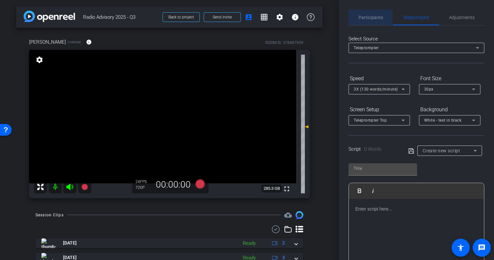
click at [366, 16] on span "Participants" at bounding box center [371, 17] width 25 height 5
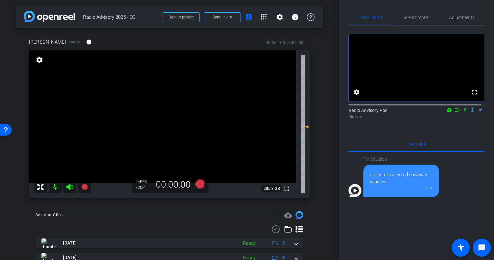
click at [464, 112] on icon at bounding box center [464, 110] width 5 height 5
click at [463, 112] on icon at bounding box center [465, 110] width 4 height 4
click at [473, 96] on mat-icon "fullscreen" at bounding box center [475, 92] width 8 height 8
click at [354, 96] on mat-icon "settings" at bounding box center [357, 92] width 8 height 8
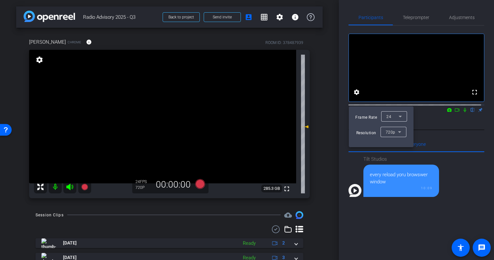
click at [412, 18] on div at bounding box center [247, 130] width 494 height 260
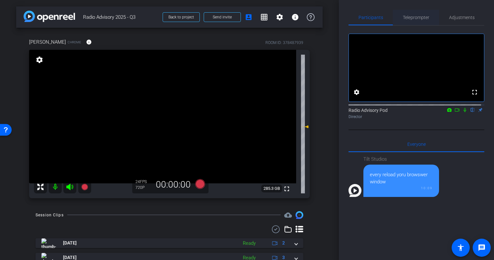
click at [411, 18] on span "Teleprompter" at bounding box center [416, 17] width 27 height 5
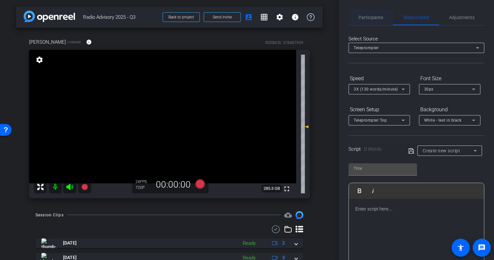
click at [376, 15] on span "Participants" at bounding box center [371, 17] width 25 height 5
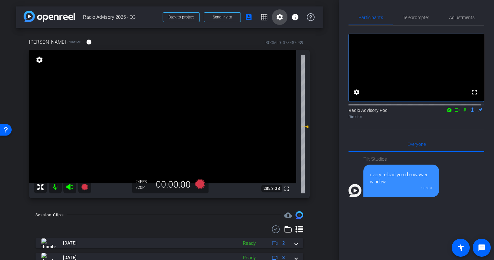
click at [277, 19] on mat-icon "settings" at bounding box center [280, 17] width 8 height 8
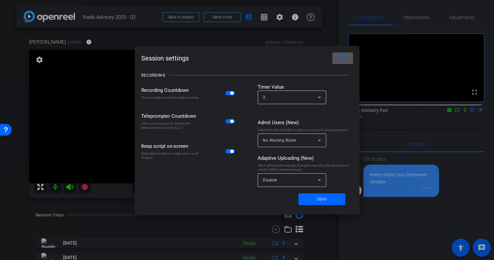
click at [448, 140] on div at bounding box center [247, 130] width 494 height 260
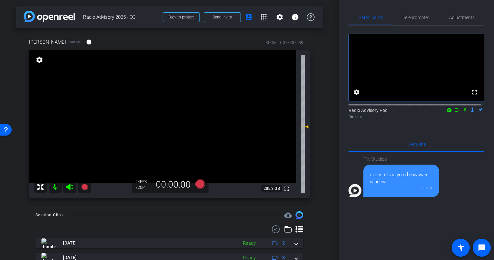
click at [462, 112] on icon at bounding box center [464, 110] width 5 height 5
click at [414, 16] on span "Teleprompter" at bounding box center [416, 17] width 27 height 5
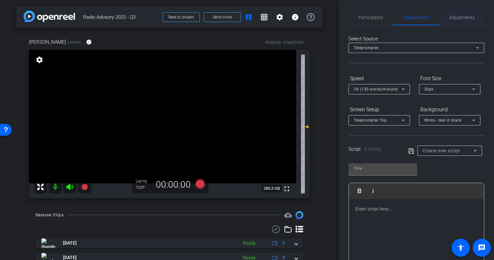
drag, startPoint x: 475, startPoint y: 22, endPoint x: 468, endPoint y: 22, distance: 7.1
click at [471, 22] on div "Adjustments" at bounding box center [461, 18] width 45 height 16
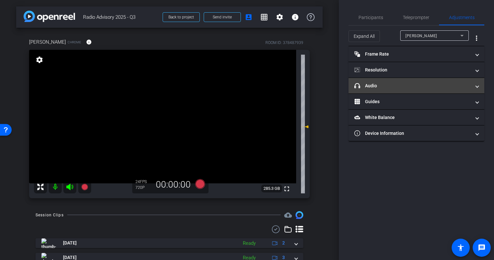
click at [435, 84] on mat-panel-title "headphone icon Audio" at bounding box center [412, 85] width 116 height 7
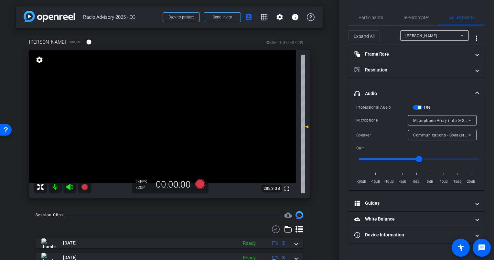
click at [456, 122] on span "Microphone Array (Intel® Smart Sound Technology for Digital Microphones)" at bounding box center [484, 120] width 143 height 5
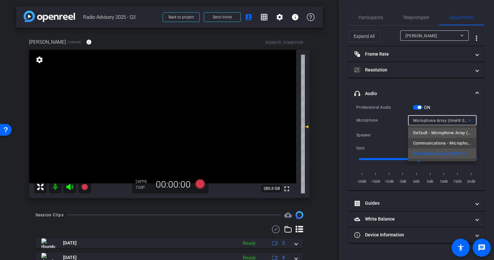
click at [451, 136] on span "Default - Microphone Array (Intel® Smart Sound Technology for Digital Microphon…" at bounding box center [442, 133] width 58 height 8
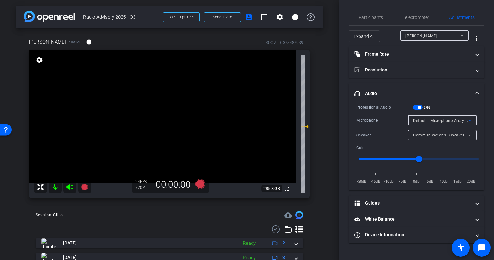
click at [384, 129] on div "Professional Audio ON Microphone Default - Microphone Array (Intel® Smart Sound…" at bounding box center [416, 144] width 120 height 81
click at [444, 119] on span "Default - Microphone Array (Intel® Smart Sound Technology for Digital Microphon…" at bounding box center [493, 120] width 160 height 5
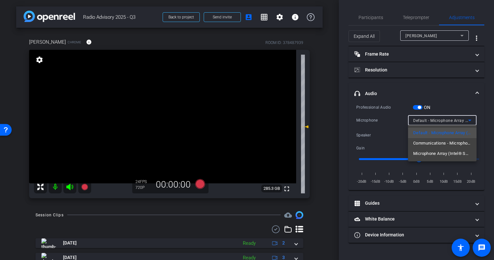
click at [441, 140] on span "Communications - Microphone Array (Intel® Smart Sound Technology for Digital Mi…" at bounding box center [442, 143] width 58 height 8
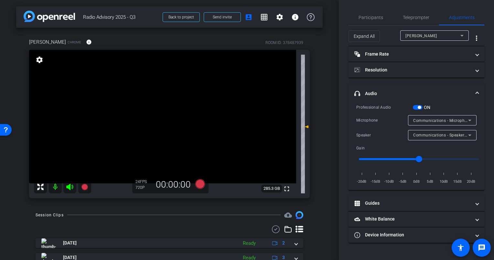
click at [387, 142] on div "Professional Audio ON Microphone Communications - Microphone Array (Intel® Smar…" at bounding box center [416, 144] width 120 height 81
click at [449, 125] on div "Communications - Microphone Array (Intel® Smart Sound Technology for Digital Mi…" at bounding box center [442, 120] width 58 height 10
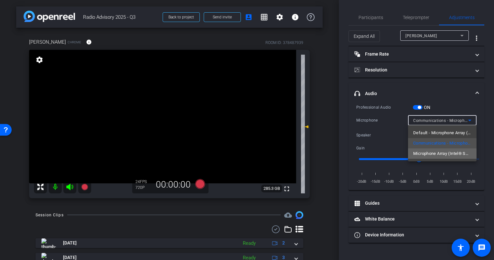
click at [445, 152] on span "Microphone Array (Intel® Smart Sound Technology for Digital Microphones)" at bounding box center [442, 154] width 58 height 8
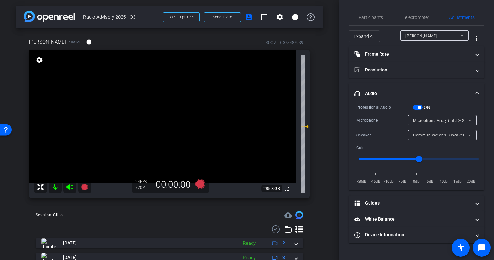
click at [398, 145] on div "Gain" at bounding box center [384, 148] width 57 height 6
click at [432, 135] on span "Communications - Speakers (Realtek(R) Audio)" at bounding box center [457, 134] width 89 height 5
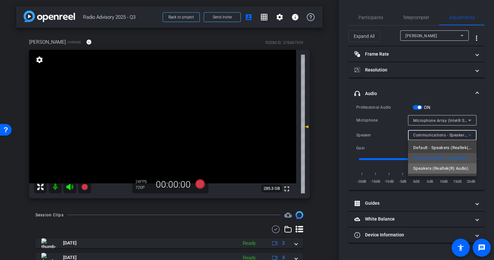
click at [429, 168] on span "Speakers (Realtek(R) Audio)" at bounding box center [440, 169] width 55 height 8
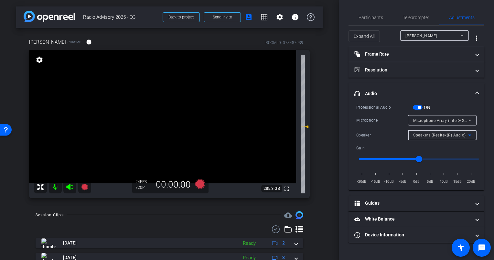
click at [438, 136] on span "Speakers (Realtek(R) Audio)" at bounding box center [439, 135] width 53 height 5
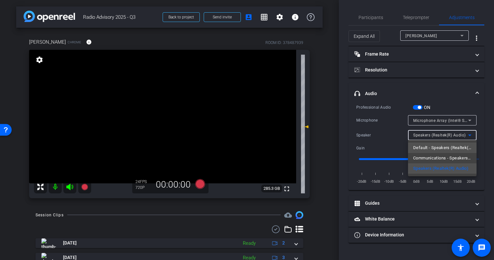
click at [429, 149] on span "Default - Speakers (Realtek(R) Audio)" at bounding box center [442, 148] width 58 height 8
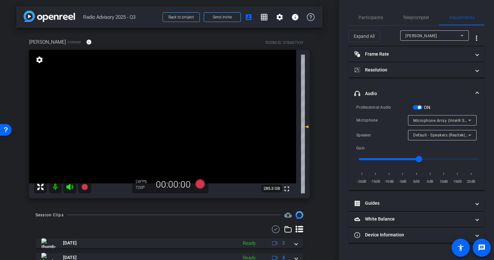
click at [388, 137] on div "Speaker" at bounding box center [382, 135] width 52 height 6
click at [423, 13] on span "Teleprompter" at bounding box center [416, 18] width 27 height 16
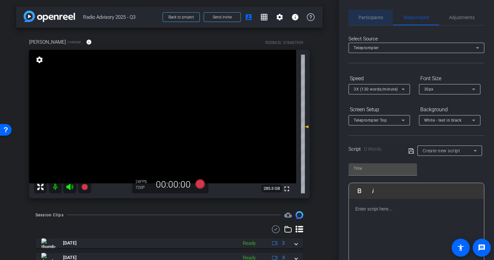
click at [365, 15] on span "Participants" at bounding box center [371, 17] width 25 height 5
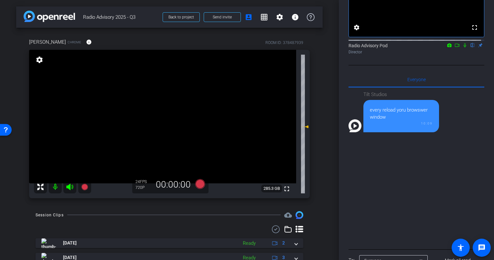
scroll to position [106, 0]
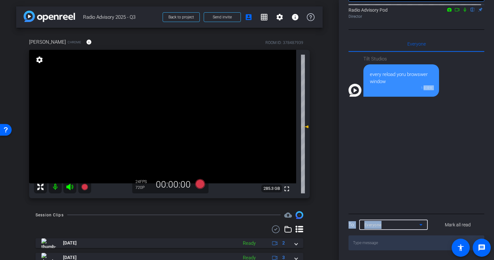
drag, startPoint x: 394, startPoint y: 225, endPoint x: 385, endPoint y: 201, distance: 25.9
click at [385, 201] on div "Everyone 0 Tilt Studios every reload yoru browswer window 10:09 Mark all read T…" at bounding box center [417, 143] width 136 height 214
drag, startPoint x: 385, startPoint y: 201, endPoint x: 384, endPoint y: 195, distance: 5.6
click at [384, 195] on div "Tilt Studios every reload yoru browswer window 10:09" at bounding box center [417, 132] width 136 height 160
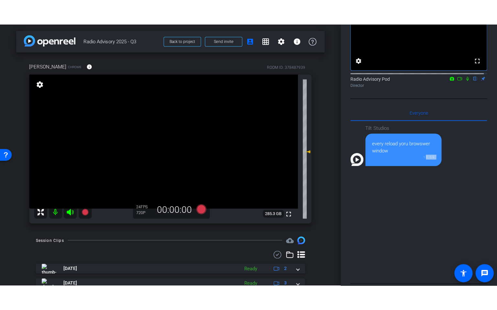
scroll to position [9, 0]
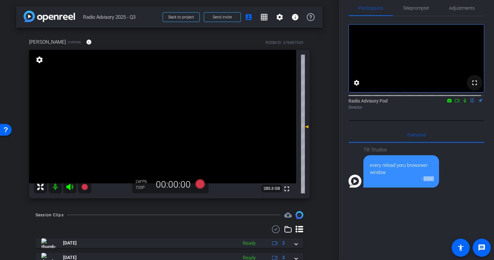
click at [471, 87] on mat-icon "fullscreen" at bounding box center [475, 83] width 8 height 8
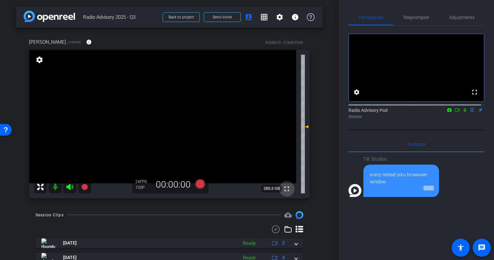
click at [283, 185] on mat-icon "fullscreen" at bounding box center [287, 189] width 8 height 8
click at [70, 185] on icon at bounding box center [69, 187] width 7 height 6
click at [70, 189] on icon at bounding box center [69, 187] width 7 height 6
click at [69, 189] on icon at bounding box center [70, 187] width 8 height 8
click at [92, 43] on mat-icon "info" at bounding box center [89, 42] width 6 height 6
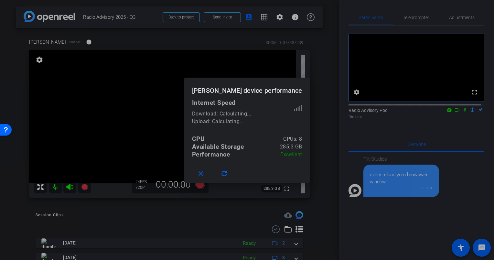
click at [234, 37] on div at bounding box center [247, 130] width 494 height 260
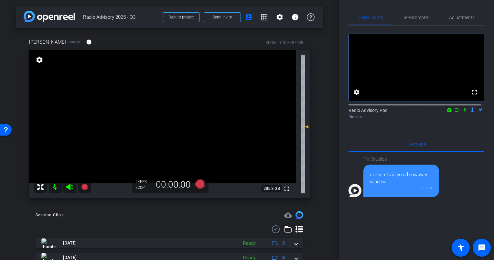
click at [38, 65] on div "settings" at bounding box center [39, 60] width 11 height 11
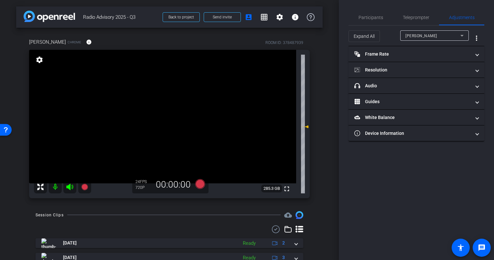
click at [40, 59] on mat-icon "settings" at bounding box center [39, 60] width 9 height 8
click at [42, 59] on mat-icon "settings" at bounding box center [39, 60] width 9 height 8
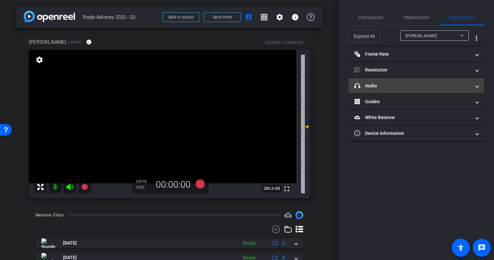
click at [439, 88] on mat-panel-title "headphone icon Audio" at bounding box center [412, 85] width 116 height 7
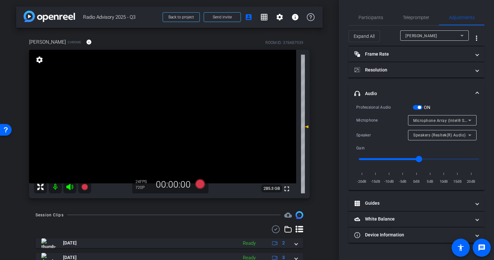
click at [442, 121] on span "Microphone Array (Intel® Smart Sound Technology for Digital Microphones)" at bounding box center [484, 120] width 143 height 5
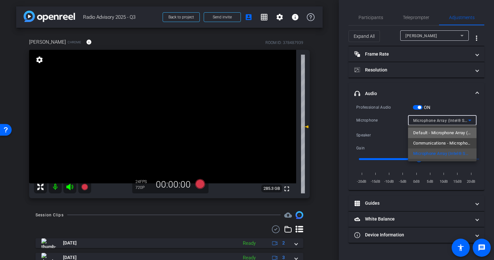
click at [442, 133] on span "Default - Microphone Array (Intel® Smart Sound Technology for Digital Microphon…" at bounding box center [442, 133] width 58 height 8
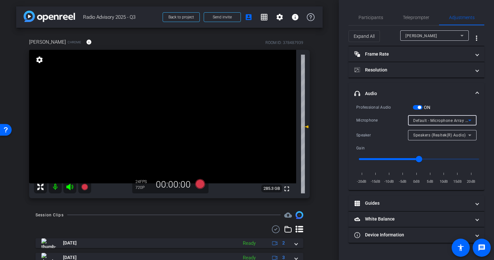
click at [440, 121] on span "Default - Microphone Array (Intel® Smart Sound Technology for Digital Microphon…" at bounding box center [493, 120] width 160 height 5
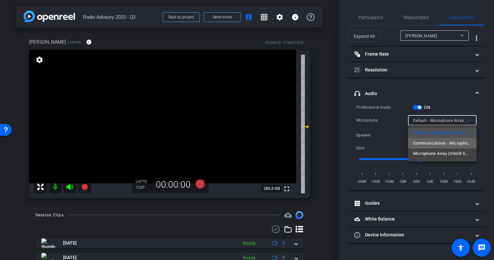
click at [440, 142] on span "Communications - Microphone Array (Intel® Smart Sound Technology for Digital Mi…" at bounding box center [442, 143] width 58 height 8
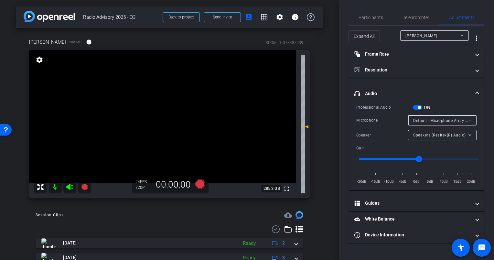
click at [437, 123] on span "Default - Microphone Array (Intel® Smart Sound Technology for Digital Microphon…" at bounding box center [493, 120] width 160 height 5
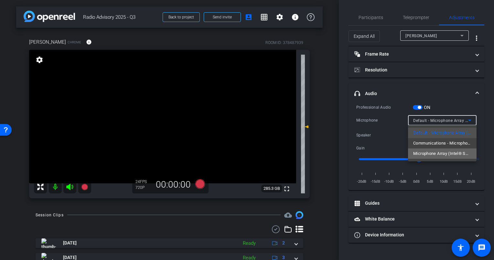
click at [436, 153] on span "Microphone Array (Intel® Smart Sound Technology for Digital Microphones)" at bounding box center [442, 154] width 58 height 8
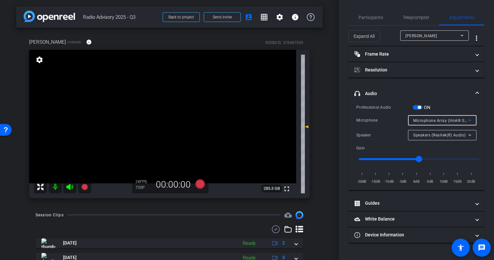
click at [454, 136] on span "Speakers (Realtek(R) Audio)" at bounding box center [439, 135] width 53 height 5
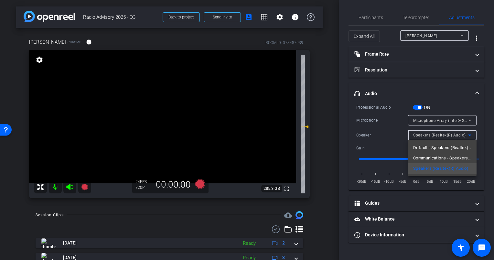
click at [376, 120] on div at bounding box center [247, 130] width 494 height 260
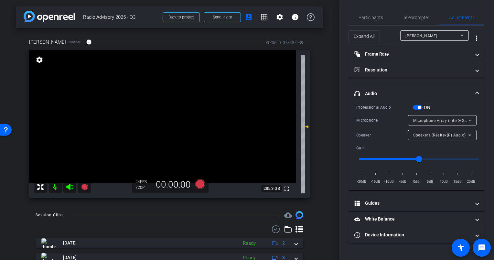
click at [445, 132] on div "Speakers (Realtek(R) Audio)" at bounding box center [440, 135] width 55 height 8
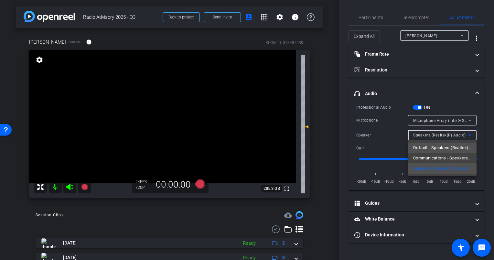
click at [434, 148] on span "Default - Speakers (Realtek(R) Audio)" at bounding box center [442, 148] width 58 height 8
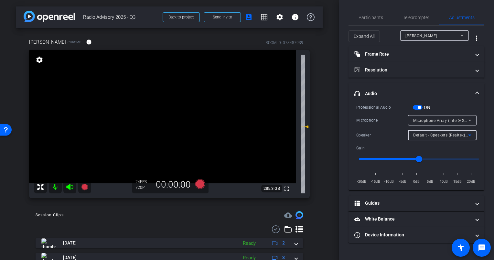
click at [427, 136] on span "Default - Speakers (Realtek(R) Audio)" at bounding box center [448, 134] width 70 height 5
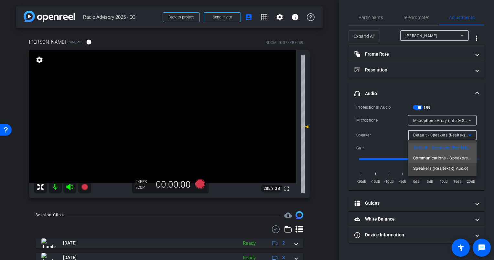
click at [428, 159] on span "Communications - Speakers (Realtek(R) Audio)" at bounding box center [442, 158] width 58 height 8
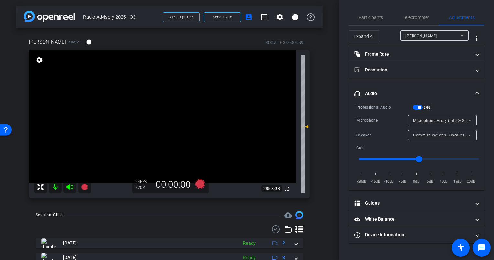
click at [384, 141] on div "Professional Audio ON Microphone Microphone Array (Intel® Smart Sound Technolog…" at bounding box center [416, 144] width 120 height 81
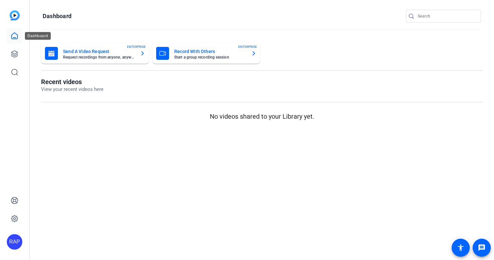
click at [13, 39] on icon at bounding box center [15, 36] width 8 height 8
click at [17, 50] on icon at bounding box center [15, 54] width 8 height 8
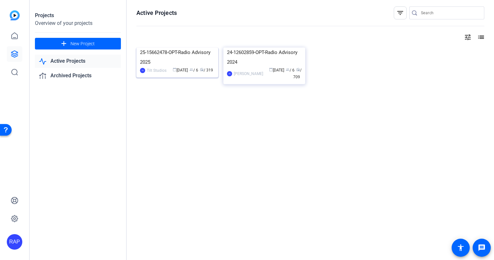
click at [161, 48] on img at bounding box center [177, 48] width 82 height 0
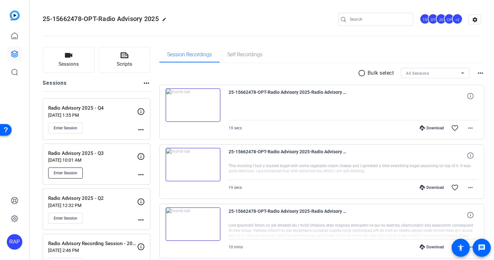
click at [69, 177] on button "Enter Session" at bounding box center [65, 172] width 35 height 11
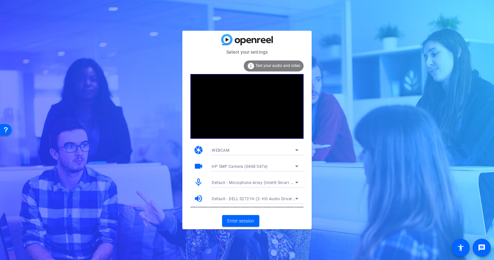
click at [274, 66] on span "Test your audio and video" at bounding box center [277, 65] width 45 height 5
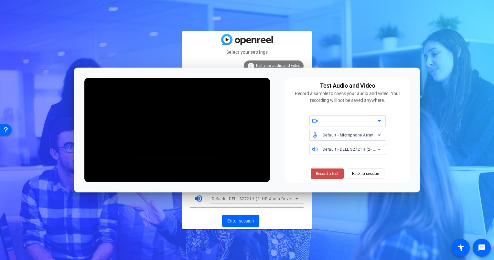
click at [330, 175] on span "Record a test" at bounding box center [327, 174] width 23 height 6
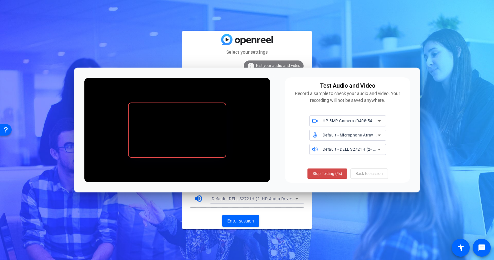
click at [332, 175] on span "Stop Testing (4s)" at bounding box center [327, 174] width 29 height 6
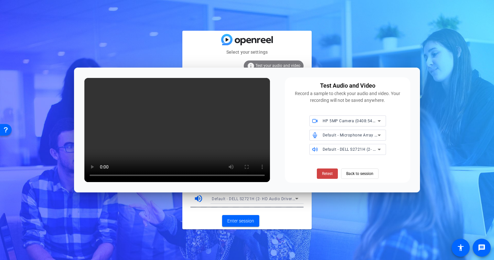
click at [455, 80] on div "Select your settings info Test your audio and video camera WEBCAM videocam HP 5…" at bounding box center [247, 130] width 494 height 260
click at [360, 175] on span "Back to session" at bounding box center [359, 173] width 27 height 12
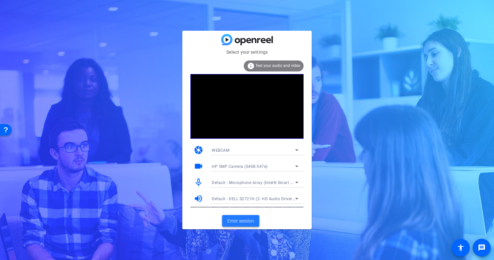
click at [239, 223] on span "Enter session" at bounding box center [240, 221] width 27 height 7
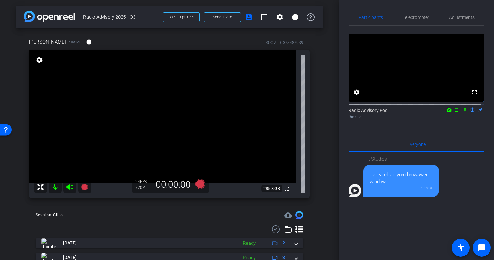
click at [40, 61] on mat-icon "settings" at bounding box center [39, 60] width 9 height 8
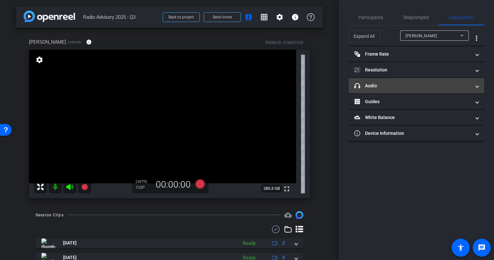
click at [429, 80] on mat-expansion-panel-header "headphone icon Audio" at bounding box center [417, 86] width 136 height 16
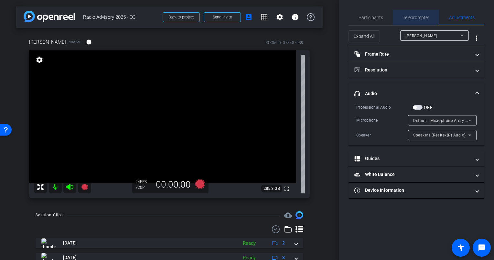
click at [422, 14] on span "Teleprompter" at bounding box center [416, 18] width 27 height 16
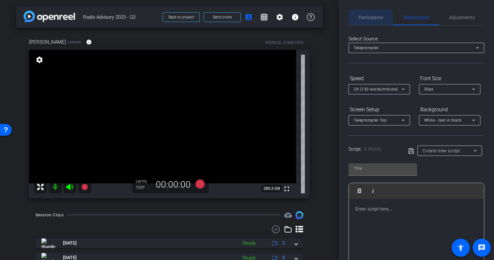
click at [366, 20] on span "Participants" at bounding box center [371, 18] width 25 height 16
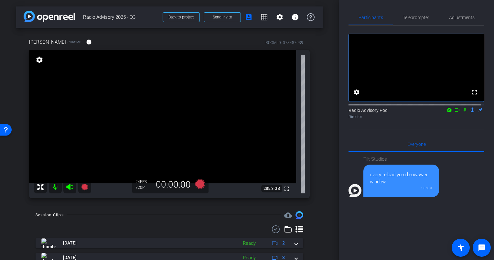
click at [13, 222] on div "arrow_back Radio Advisory 2025 - Q3 Back to project Send invite account_box gri…" at bounding box center [169, 130] width 339 height 260
click at [199, 182] on icon at bounding box center [200, 184] width 10 height 10
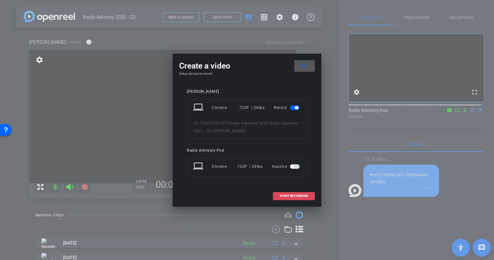
click at [305, 195] on span "START RECORDING" at bounding box center [294, 195] width 28 height 3
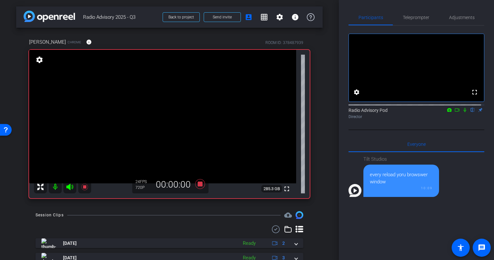
click at [464, 112] on icon at bounding box center [464, 110] width 5 height 5
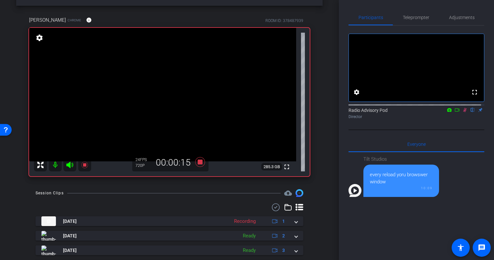
scroll to position [32, 0]
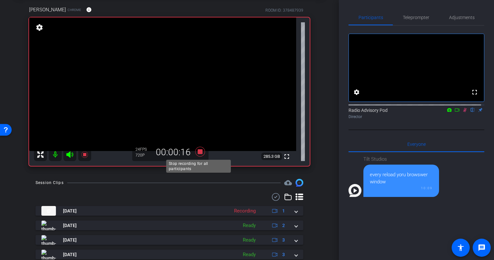
click at [194, 151] on icon at bounding box center [200, 152] width 16 height 12
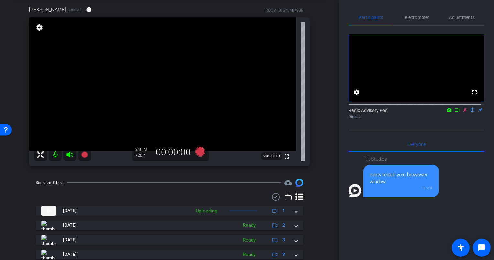
click at [462, 112] on icon at bounding box center [464, 110] width 5 height 5
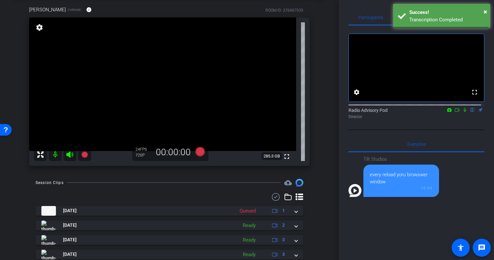
click at [24, 178] on div "arrow_back Radio Advisory 2025 - Q3 Back to project Send invite account_box gri…" at bounding box center [169, 98] width 339 height 260
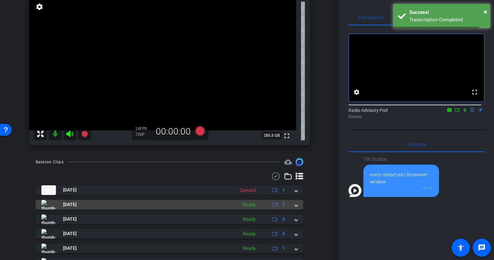
scroll to position [65, 0]
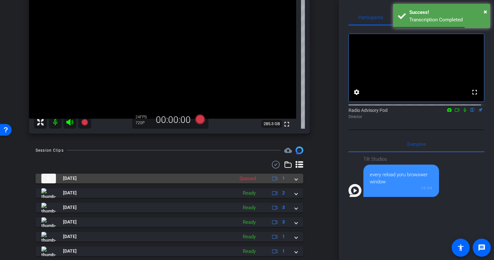
click at [162, 180] on mat-panel-title "[DATE]" at bounding box center [136, 179] width 190 height 10
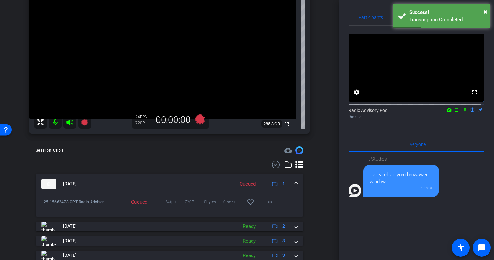
click at [27, 204] on div "Session Clips cloud_upload [DATE] Queued 1 25-15662478-OPT-Radio Advisory 2025-…" at bounding box center [169, 258] width 307 height 224
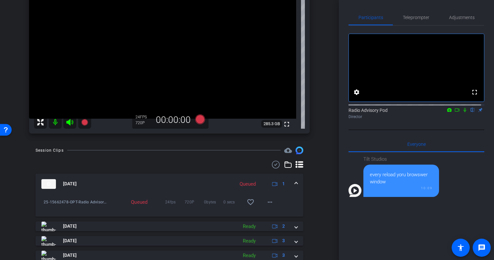
click at [18, 207] on div "Session Clips cloud_upload [DATE] Queued 1 25-15662478-OPT-Radio Advisory 2025-…" at bounding box center [169, 258] width 307 height 224
click at [103, 195] on div "25-15662478-OPT-Radio Advisory 2025-Radio Advisory 2025 - Q3-[PERSON_NAME]-2025…" at bounding box center [73, 202] width 67 height 16
click at [67, 207] on div "25-15662478-OPT-Radio Advisory 2025-Radio Advisory 2025 - Q3-[PERSON_NAME]-2025…" at bounding box center [73, 202] width 67 height 16
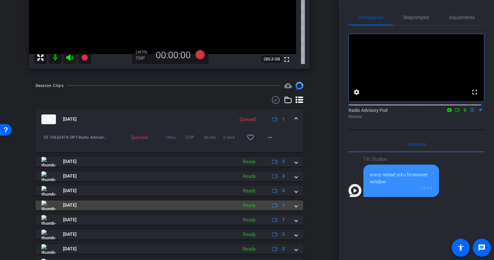
scroll to position [97, 0]
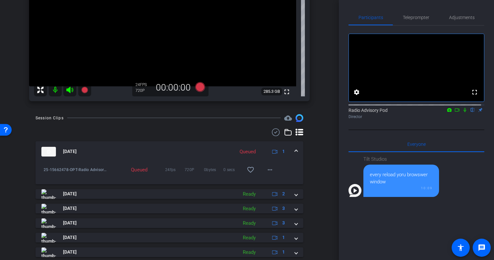
click at [26, 181] on div "Session Clips cloud_upload [DATE] Queued 1 25-15662478-OPT-Radio Advisory 2025-…" at bounding box center [169, 226] width 307 height 224
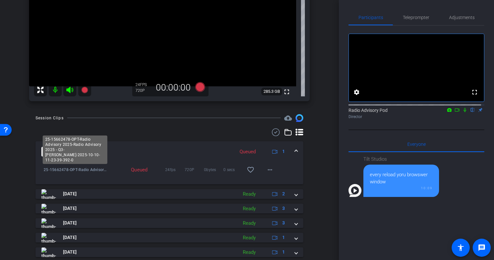
click at [45, 172] on span "25-15662478-OPT-Radio Advisory 2025-Radio Advisory 2025 - Q3-[PERSON_NAME]-2025…" at bounding box center [76, 170] width 64 height 6
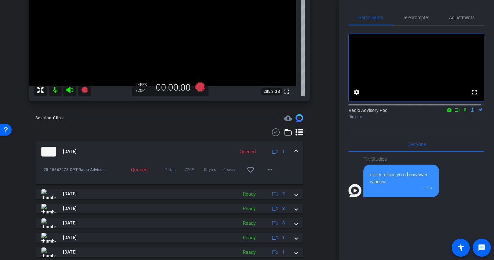
click at [125, 155] on mat-panel-title "[DATE]" at bounding box center [136, 152] width 190 height 10
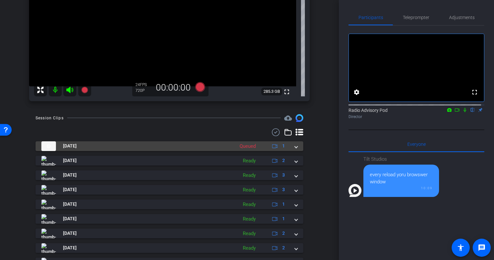
click at [222, 147] on mat-panel-title "[DATE]" at bounding box center [136, 146] width 190 height 10
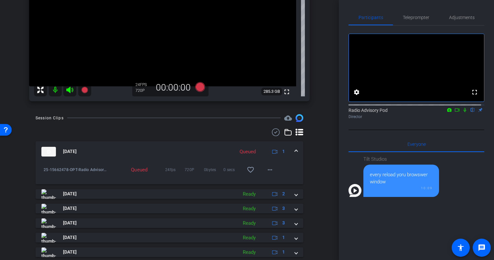
scroll to position [65, 0]
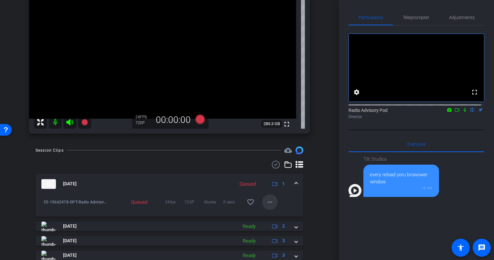
click at [266, 202] on mat-icon "more_horiz" at bounding box center [270, 202] width 8 height 8
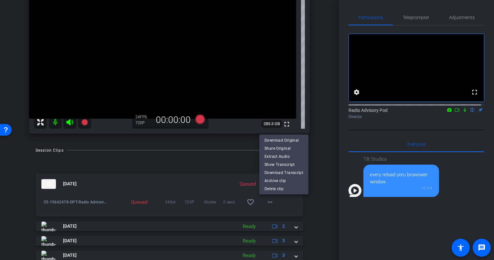
click at [327, 221] on div at bounding box center [247, 130] width 494 height 260
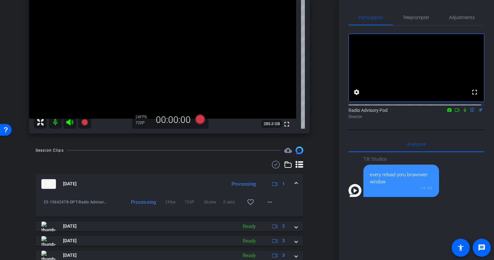
click at [111, 154] on div "Session Clips cloud_upload" at bounding box center [170, 150] width 268 height 8
click at [28, 207] on div "Session Clips cloud_upload [DATE] Ready 1 play_circle_outline 25-15662478-OPT-R…" at bounding box center [169, 258] width 307 height 224
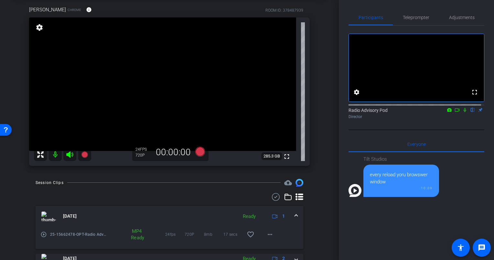
click at [462, 112] on icon at bounding box center [464, 110] width 5 height 5
click at [454, 113] on mat-icon at bounding box center [457, 110] width 8 height 6
click at [44, 235] on mat-icon "play_circle_outline" at bounding box center [43, 234] width 6 height 6
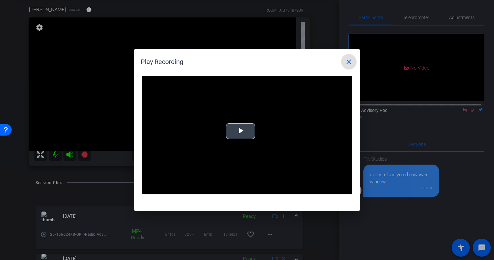
click at [241, 131] on span "Video Player" at bounding box center [241, 131] width 0 height 0
click at [348, 62] on mat-icon "close" at bounding box center [349, 62] width 8 height 8
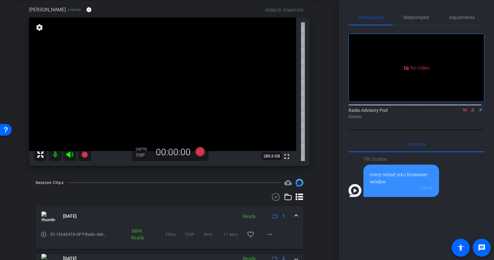
click at [471, 112] on icon at bounding box center [472, 110] width 5 height 5
click at [462, 112] on icon at bounding box center [464, 110] width 5 height 5
click at [12, 209] on div "arrow_back Radio Advisory 2025 - Q3 Back to project Send invite account_box gri…" at bounding box center [169, 98] width 339 height 260
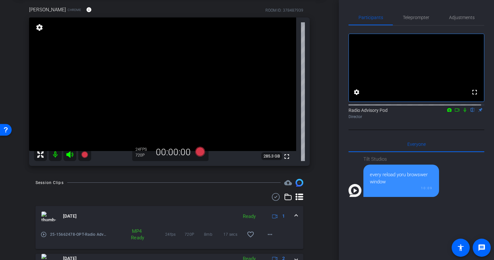
click at [317, 129] on div "[PERSON_NAME] Chrome info ROOM ID: 378487939 fullscreen settings 285.3 GB 24 FP…" at bounding box center [169, 83] width 307 height 177
click at [318, 128] on div "[PERSON_NAME] Chrome info ROOM ID: 378487939 fullscreen settings 285.3 GB 24 FP…" at bounding box center [169, 83] width 307 height 177
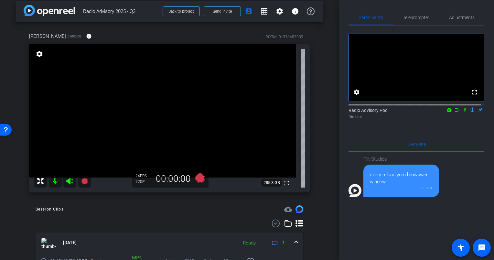
scroll to position [0, 0]
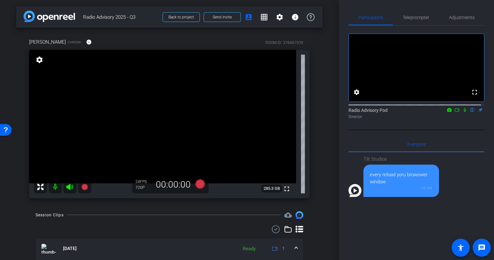
click at [322, 148] on div "arrow_back Radio Advisory 2025 - Q3 Back to project Send invite account_box gri…" at bounding box center [169, 130] width 339 height 260
